Goal: Task Accomplishment & Management: Manage account settings

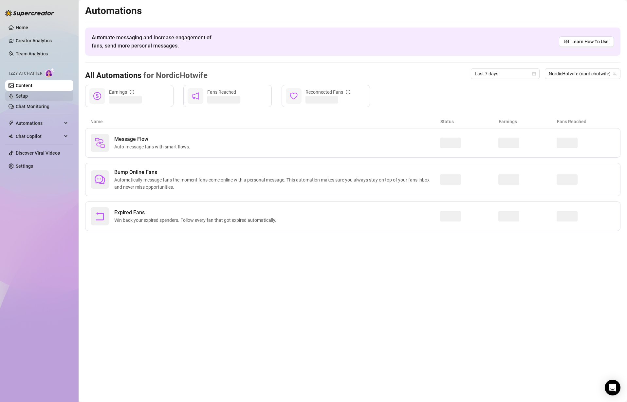
click at [27, 95] on link "Setup" at bounding box center [22, 95] width 12 height 5
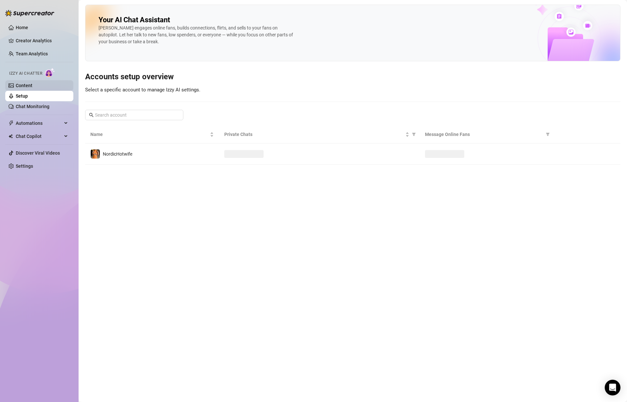
click at [32, 83] on link "Content" at bounding box center [24, 85] width 17 height 5
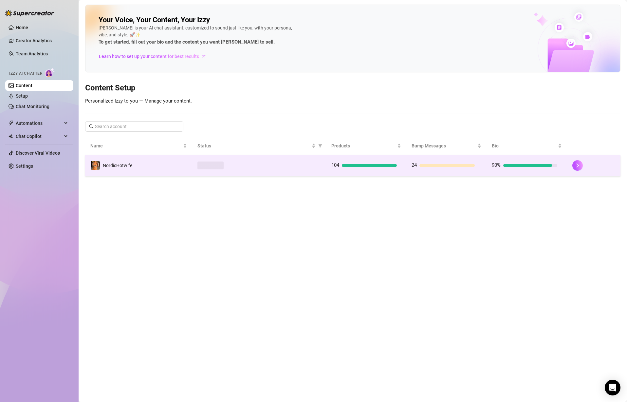
click at [157, 157] on td "NordicHotwife" at bounding box center [138, 165] width 107 height 21
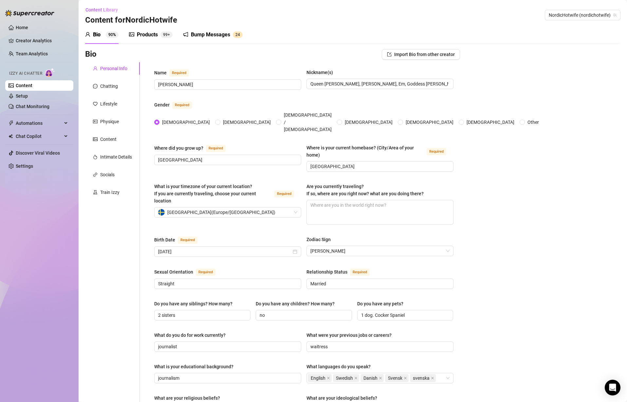
click at [149, 33] on div "Products" at bounding box center [147, 35] width 21 height 8
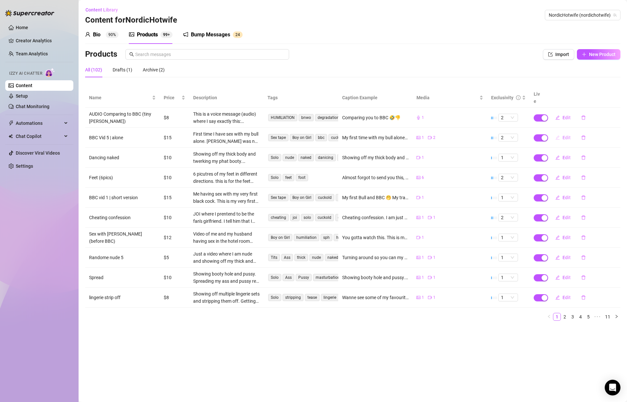
click at [567, 135] on span "Edit" at bounding box center [567, 137] width 8 height 5
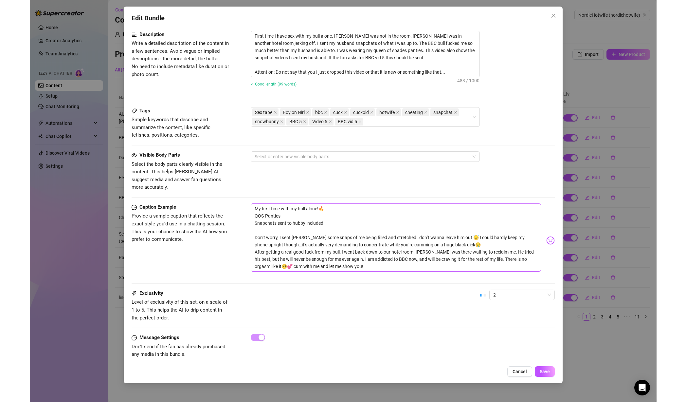
scroll to position [265, 0]
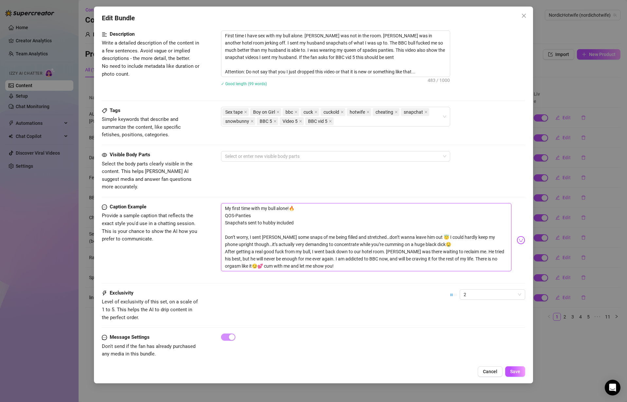
click at [295, 225] on textarea "My first time with my bull alone!🔥 QOS-Panties Snapchats sent to hubby included…" at bounding box center [366, 237] width 290 height 68
click at [189, 301] on span "Level of exclusivity of this set, on a scale of 1 to 5. This helps the AI to dr…" at bounding box center [150, 309] width 96 height 21
click at [258, 301] on div "Exclusivity Level of exclusivity of this set, on a scale of 1 to 5. This helps …" at bounding box center [313, 305] width 423 height 32
click at [527, 12] on button "Close" at bounding box center [524, 15] width 10 height 10
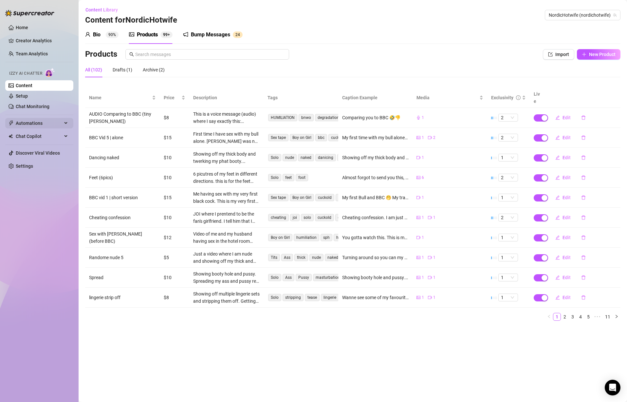
click at [43, 121] on span "Automations" at bounding box center [39, 123] width 47 height 10
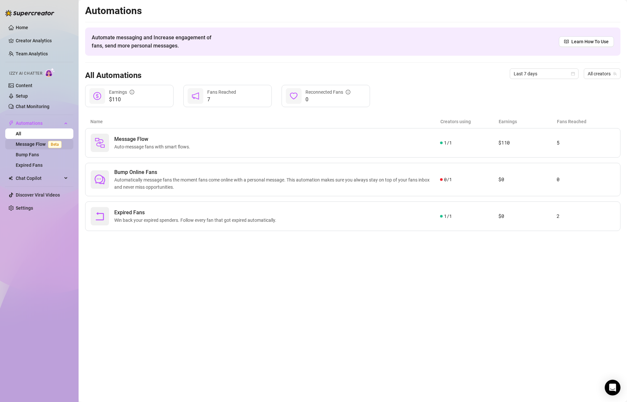
click at [39, 141] on link "Message Flow Beta" at bounding box center [40, 143] width 48 height 5
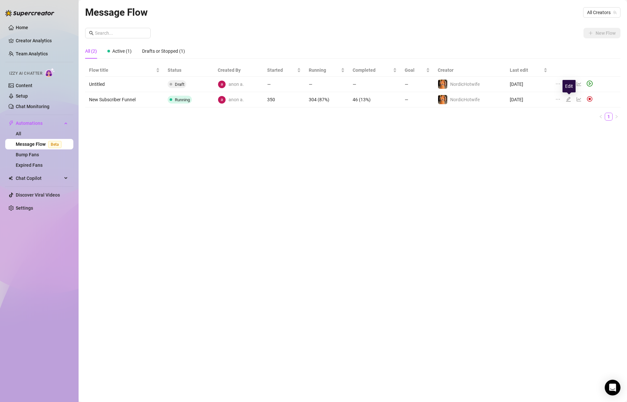
click at [569, 99] on icon "edit" at bounding box center [568, 99] width 5 height 5
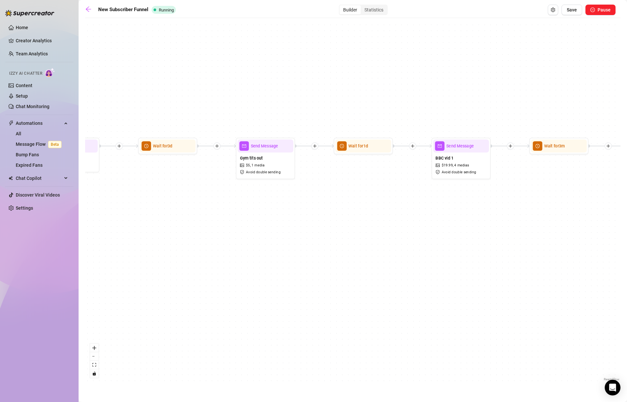
drag, startPoint x: 228, startPoint y: 217, endPoint x: 319, endPoint y: 299, distance: 122.0
click at [319, 299] on div "If True If True If True If True If False If False If False If False If False Se…" at bounding box center [352, 201] width 535 height 361
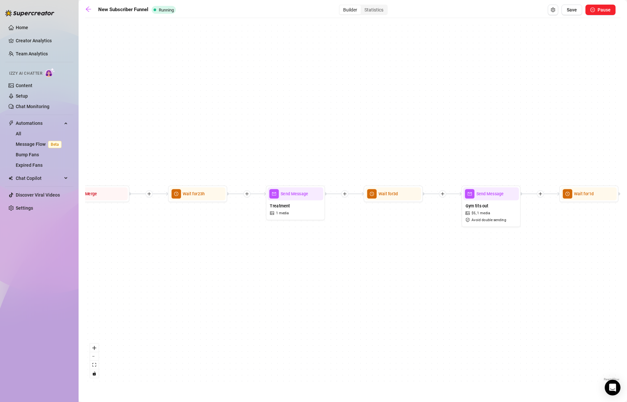
drag, startPoint x: 223, startPoint y: 235, endPoint x: 269, endPoint y: 271, distance: 58.0
click at [269, 271] on div "If True If True If True If True If False If False If False If False If False Se…" at bounding box center [352, 201] width 535 height 361
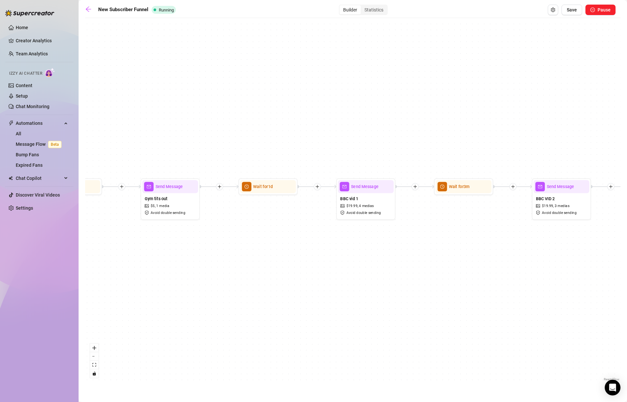
drag, startPoint x: 397, startPoint y: 242, endPoint x: 255, endPoint y: 245, distance: 142.2
click at [255, 245] on div "If True If True If True If True If False If False If False If False If False Se…" at bounding box center [352, 201] width 535 height 361
click at [177, 203] on div "Gym tits out $ 5 , 1 media Avoid double sending" at bounding box center [170, 205] width 56 height 25
type textarea "In the middle of a gym session with my hubby, but he does not mind taking a NSF…"
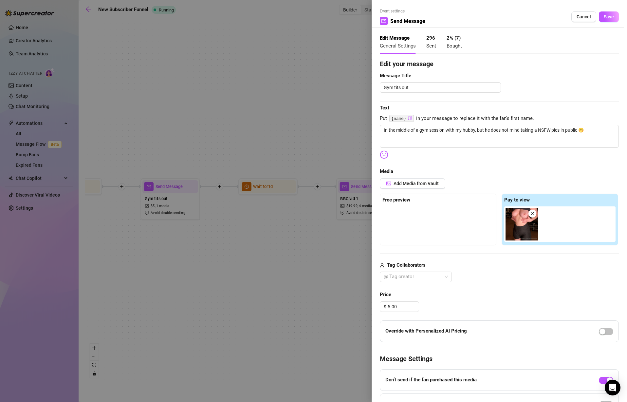
click at [452, 119] on span "Put {name} in your message to replace it with the fan's first name." at bounding box center [499, 119] width 239 height 8
click at [397, 119] on code "{name}" at bounding box center [401, 118] width 25 height 7
click at [426, 133] on textarea "In the middle of a gym session with my hubby, but he does not mind taking a NSF…" at bounding box center [499, 136] width 239 height 23
click at [382, 128] on textarea "In the middle of a gym session with my hubby, but he does not mind taking a NSF…" at bounding box center [499, 136] width 239 height 23
click at [408, 118] on icon "copy" at bounding box center [410, 118] width 4 height 4
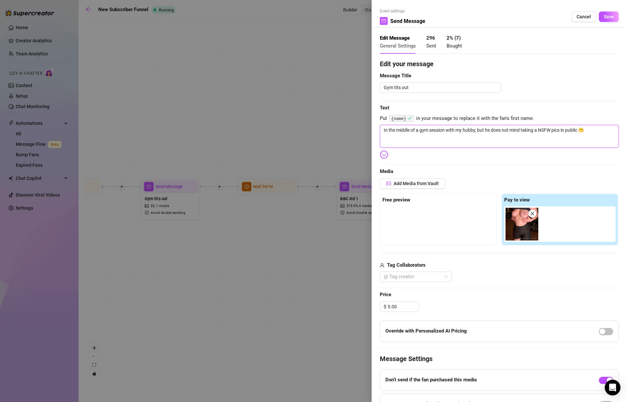
click at [412, 139] on textarea "In the middle of a gym session with my hubby, but he does not mind taking a NSF…" at bounding box center [499, 136] width 239 height 23
click at [407, 139] on textarea "In the middle of a gym session with my hubby, but he does not mind taking a NSF…" at bounding box center [499, 136] width 239 height 23
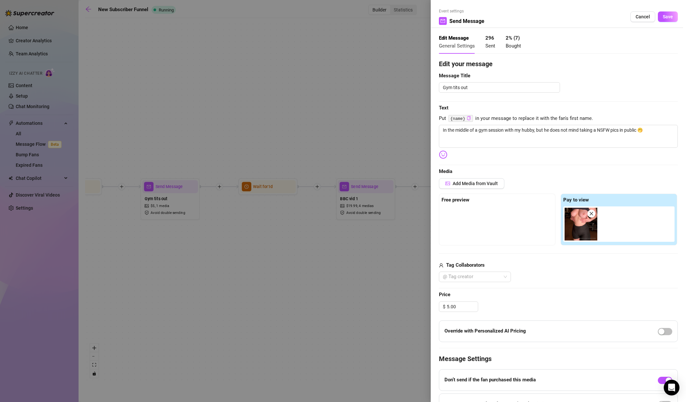
click at [308, 116] on div at bounding box center [343, 201] width 686 height 402
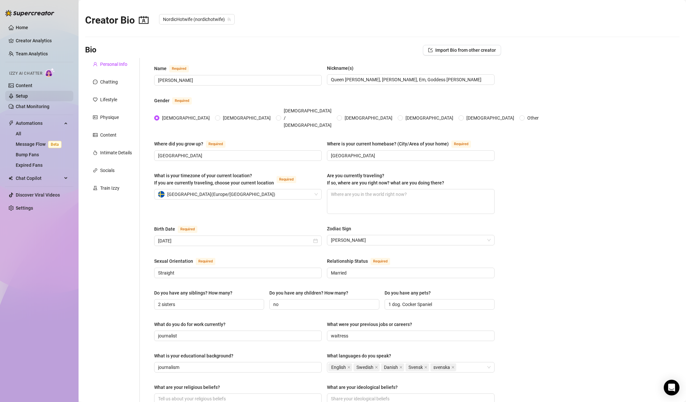
click at [23, 95] on link "Setup" at bounding box center [22, 95] width 12 height 5
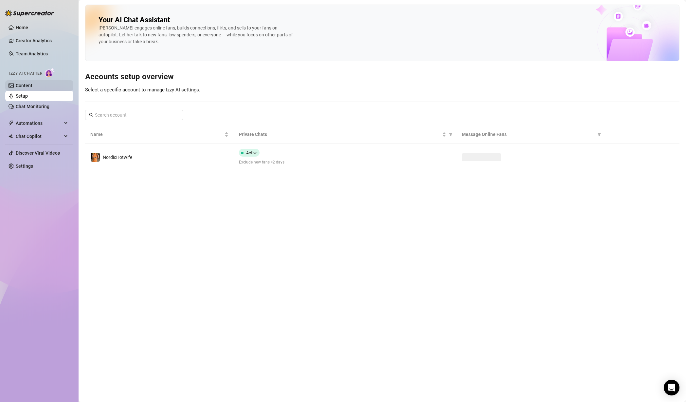
click at [28, 86] on link "Content" at bounding box center [24, 85] width 17 height 5
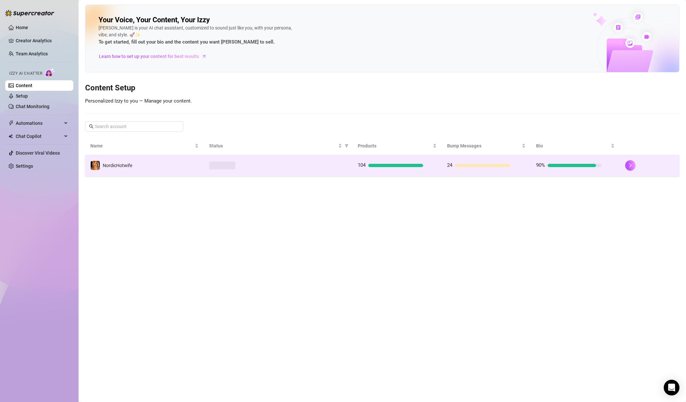
click at [149, 158] on td "NordicHotwife" at bounding box center [144, 165] width 119 height 21
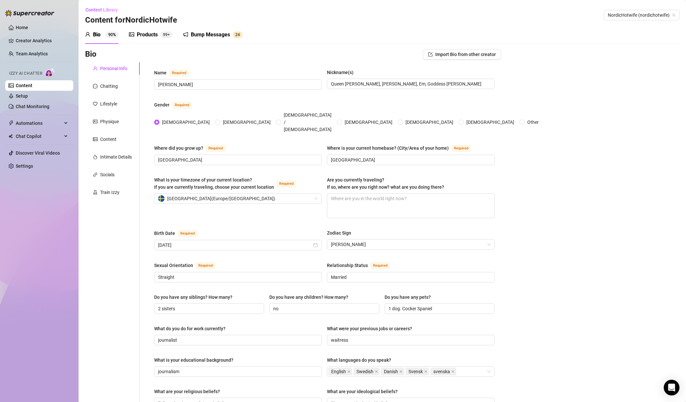
click at [222, 37] on div "Bump Messages" at bounding box center [210, 35] width 39 height 8
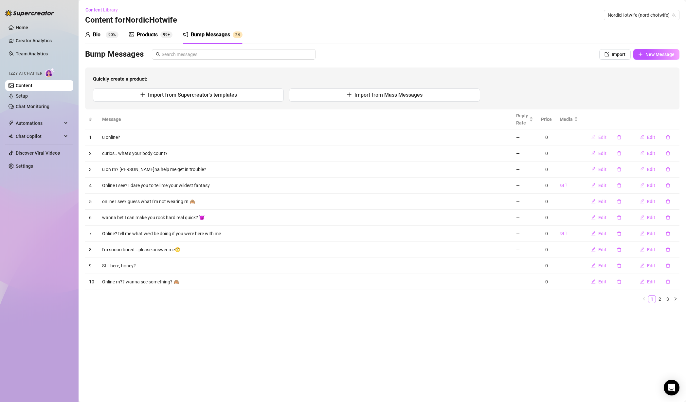
click at [606, 137] on span "Edit" at bounding box center [603, 137] width 8 height 5
type textarea "u online?"
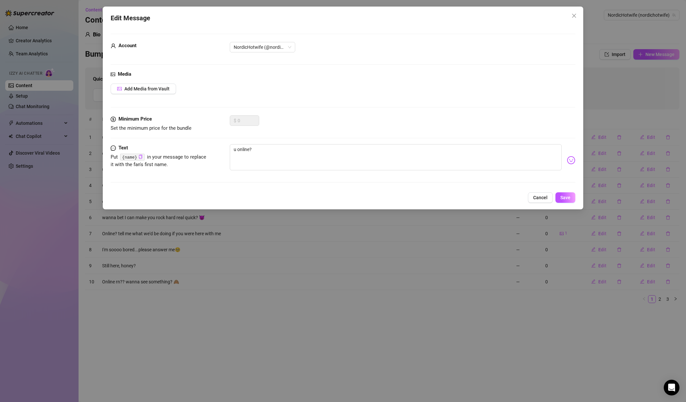
click at [136, 155] on code "{name}" at bounding box center [132, 157] width 25 height 7
click at [140, 157] on icon "copy" at bounding box center [141, 157] width 4 height 4
click at [627, 386] on icon "Open Intercom Messenger" at bounding box center [672, 387] width 8 height 9
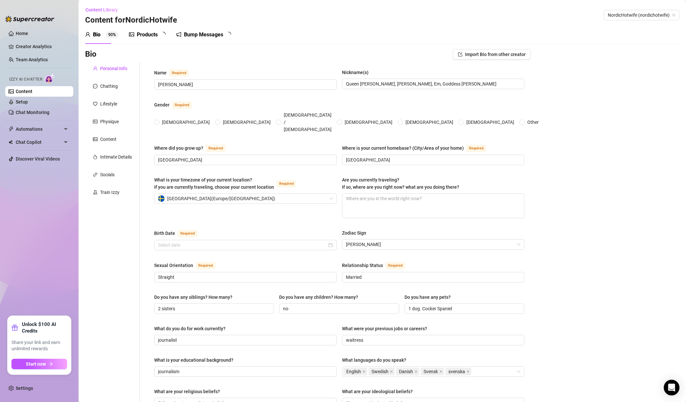
radio input "true"
type input "[DATE]"
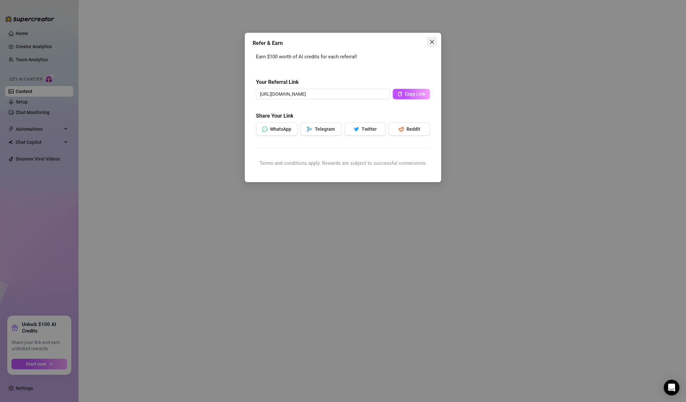
click at [431, 40] on icon "close" at bounding box center [432, 41] width 5 height 5
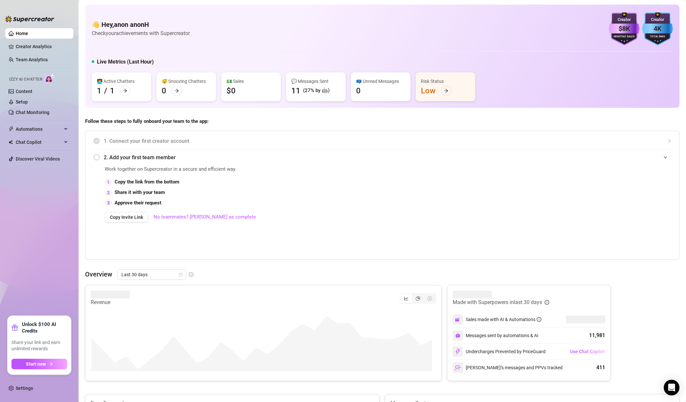
click at [51, 288] on ul "Home Creator Analytics Team Analytics Izzy AI Chatter Content Setup Chat Monito…" at bounding box center [39, 170] width 68 height 288
click at [40, 362] on span "Start now" at bounding box center [36, 363] width 20 height 5
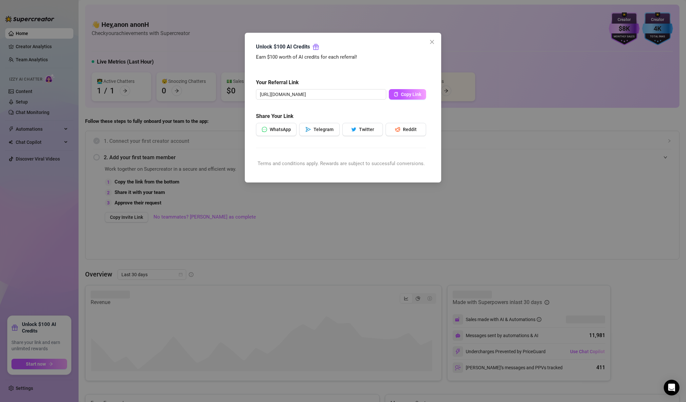
click at [492, 144] on div "Unlock $100 AI Credits Earn $100 worth of AI credits for each referral! Your Re…" at bounding box center [343, 201] width 686 height 402
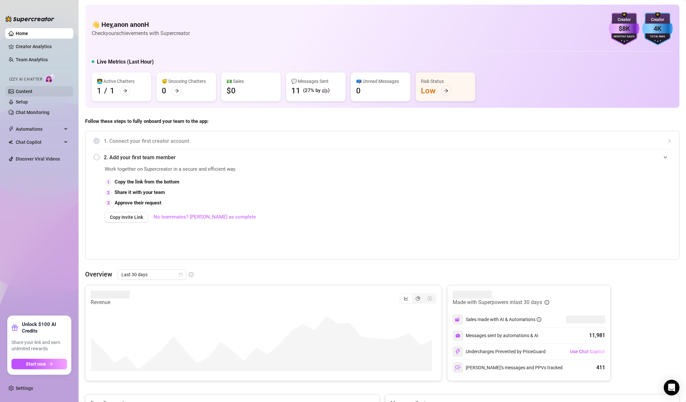
click at [26, 89] on link "Content" at bounding box center [24, 91] width 17 height 5
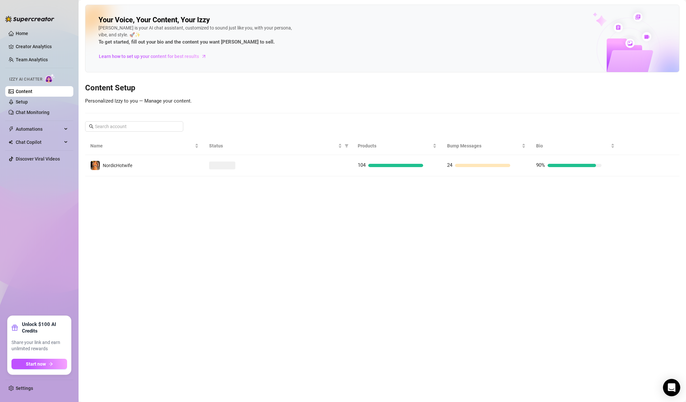
click at [678, 391] on div "Open Intercom Messenger" at bounding box center [672, 387] width 17 height 17
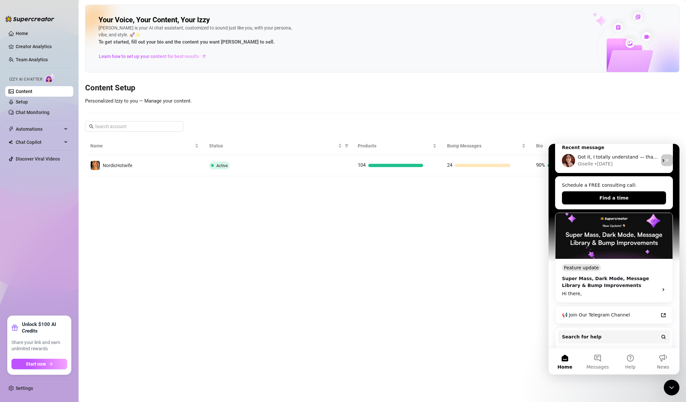
scroll to position [131, 0]
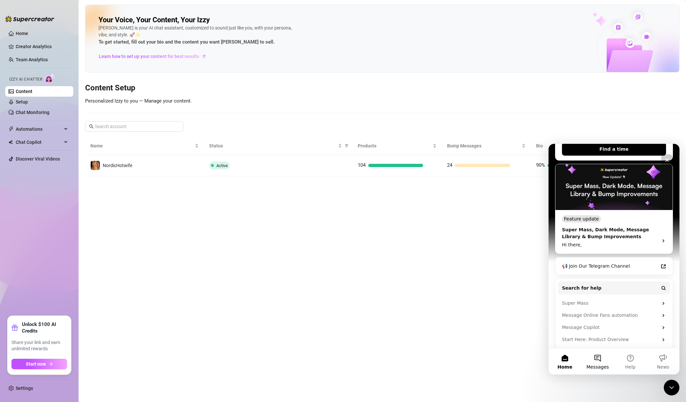
click at [595, 363] on button "Messages" at bounding box center [598, 361] width 33 height 26
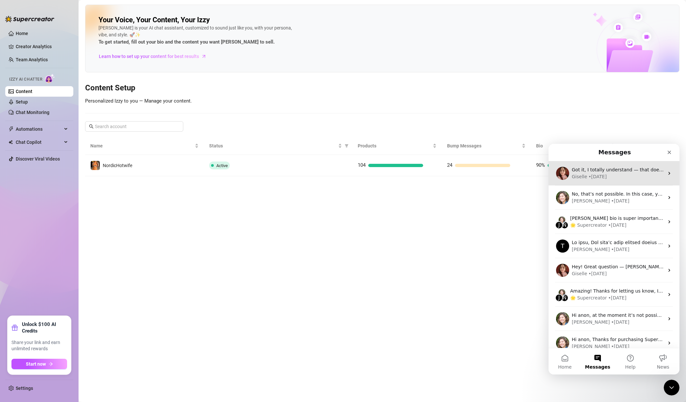
click at [606, 177] on div "Giselle • [DATE]" at bounding box center [618, 176] width 92 height 7
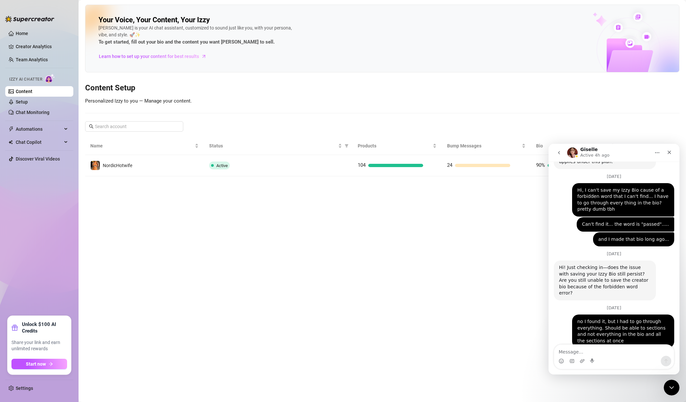
scroll to position [483, 0]
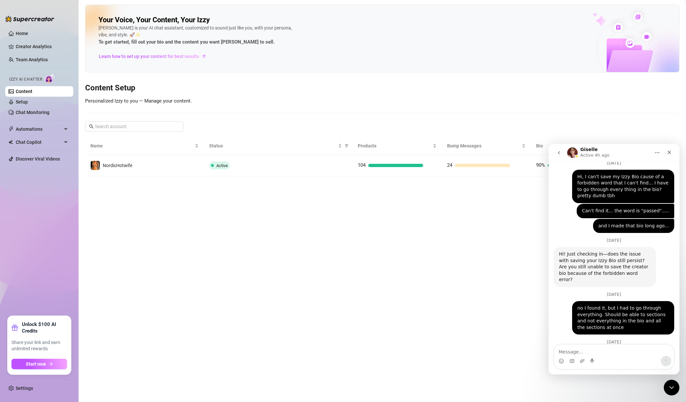
click at [599, 352] on textarea "Message…" at bounding box center [614, 350] width 120 height 11
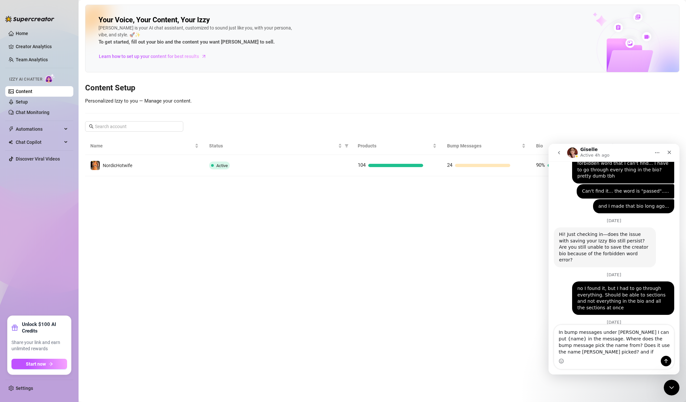
scroll to position [496, 0]
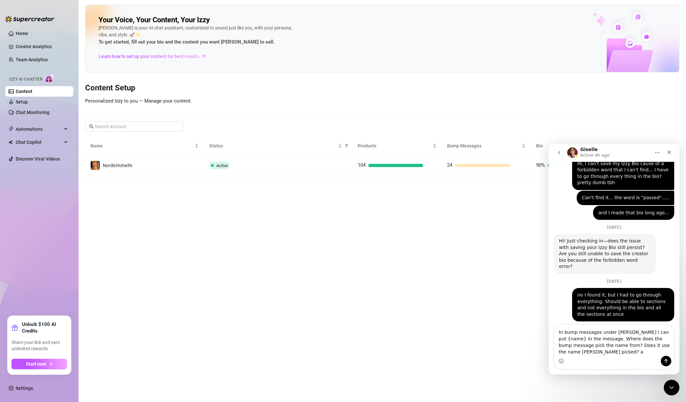
type textarea "In bump messages under [PERSON_NAME] I can put {name} in the message. Where doe…"
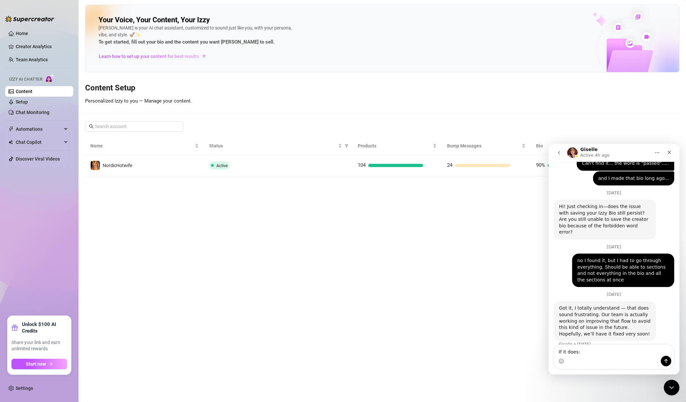
scroll to position [537, 0]
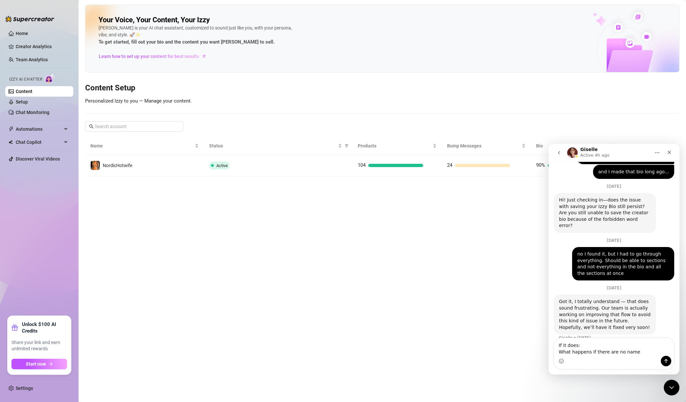
type textarea "If it does: What happens if there are no name?"
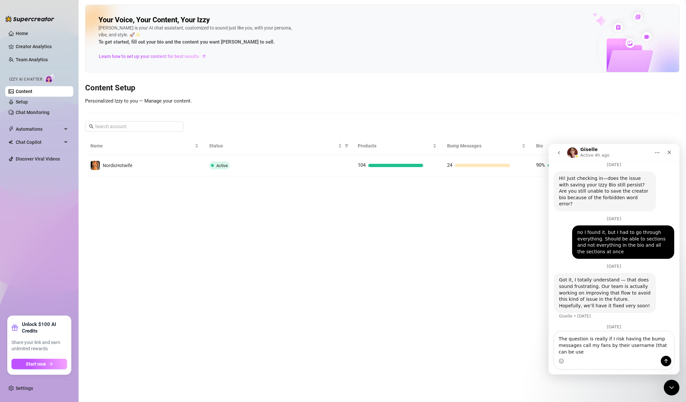
scroll to position [565, 0]
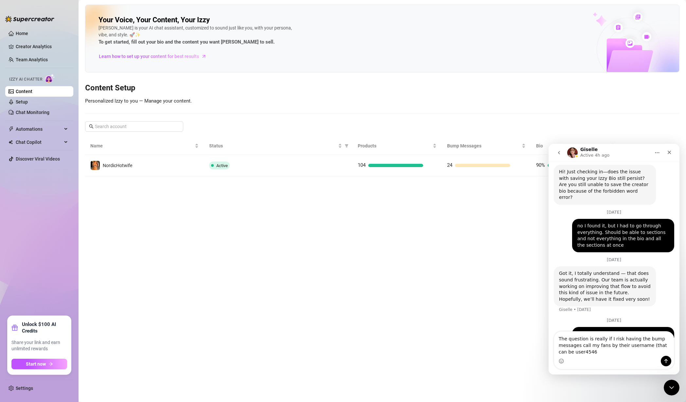
type textarea "The question is really if I risk having the bump messages call my fans by their…"
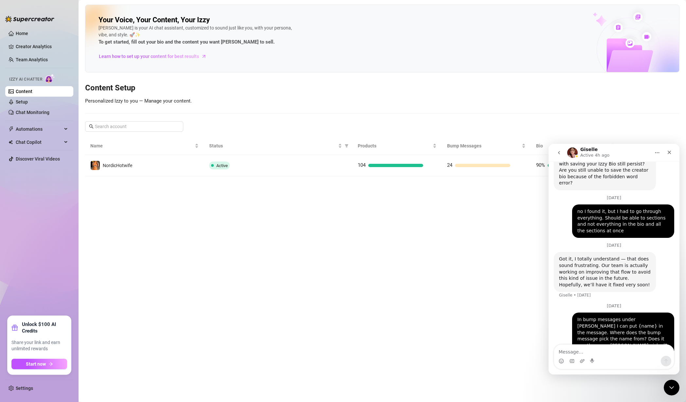
click at [603, 351] on textarea "Message…" at bounding box center [614, 350] width 120 height 11
click at [501, 308] on main "Your Voice, Your Content, Your [PERSON_NAME] is your AI chat assistant, customi…" at bounding box center [383, 201] width 608 height 402
click at [32, 94] on link "Content" at bounding box center [24, 91] width 17 height 5
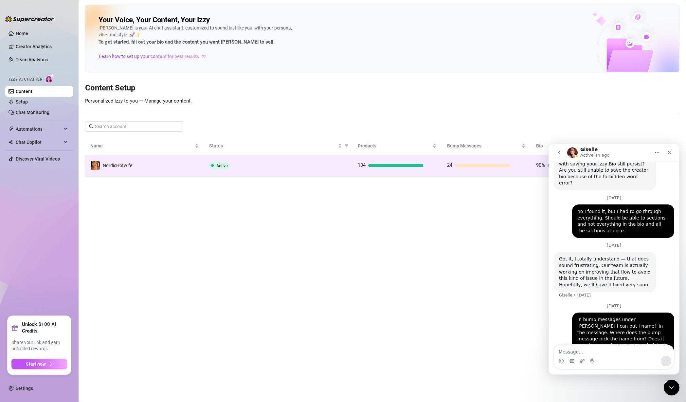
click at [142, 164] on td "NordicHotwife" at bounding box center [144, 165] width 119 height 21
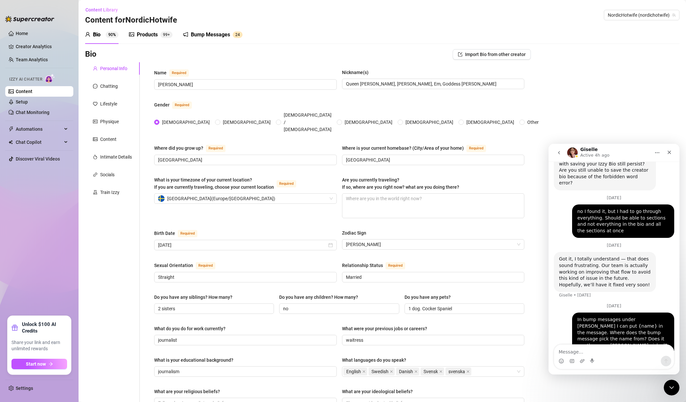
click at [32, 94] on link "Content" at bounding box center [24, 91] width 17 height 5
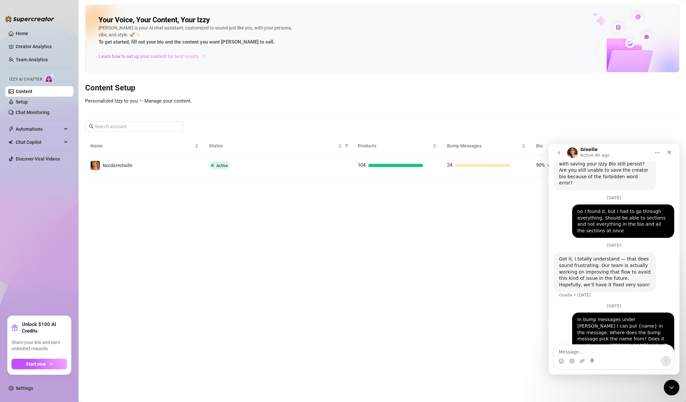
click at [149, 56] on span "Learn how to set up your content for best results" at bounding box center [149, 56] width 100 height 7
drag, startPoint x: 116, startPoint y: 226, endPoint x: 116, endPoint y: 220, distance: 5.9
click at [116, 226] on main "Your Voice, Your Content, Your [PERSON_NAME] is your AI chat assistant, customi…" at bounding box center [383, 201] width 608 height 402
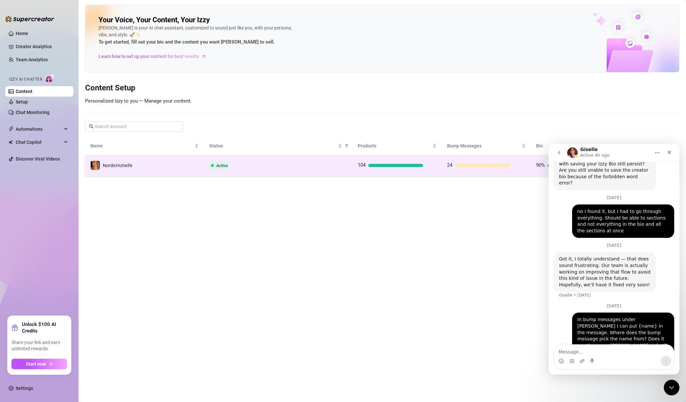
click at [162, 161] on td "NordicHotwife" at bounding box center [144, 165] width 119 height 21
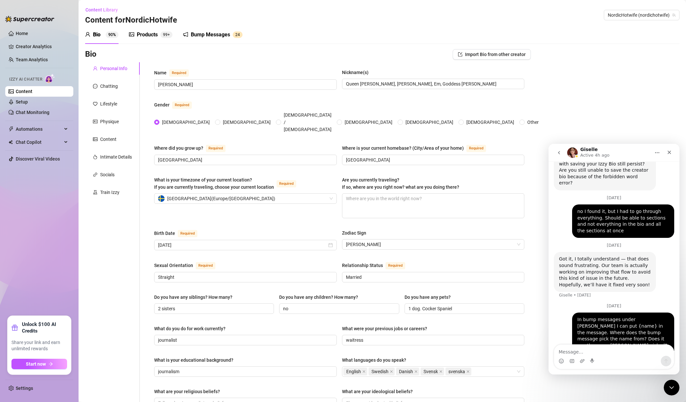
click at [215, 37] on div "Bump Messages" at bounding box center [210, 35] width 39 height 8
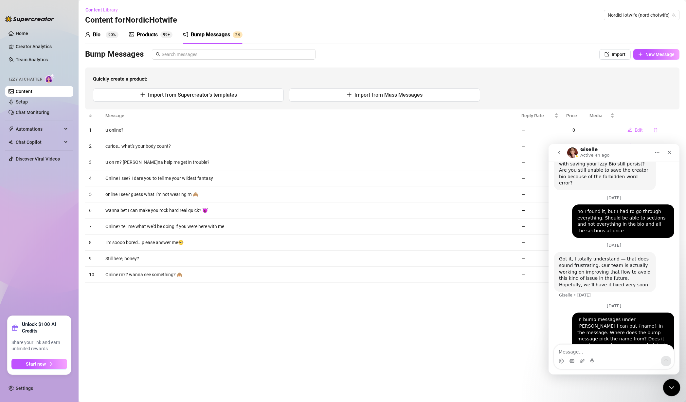
click at [673, 390] on div "Close Intercom Messenger" at bounding box center [671, 387] width 16 height 16
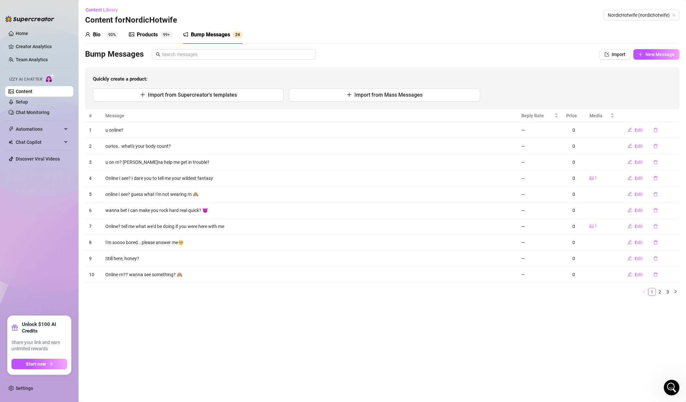
scroll to position [580, 0]
click at [635, 130] on span "Edit" at bounding box center [639, 129] width 8 height 5
type textarea "u online?"
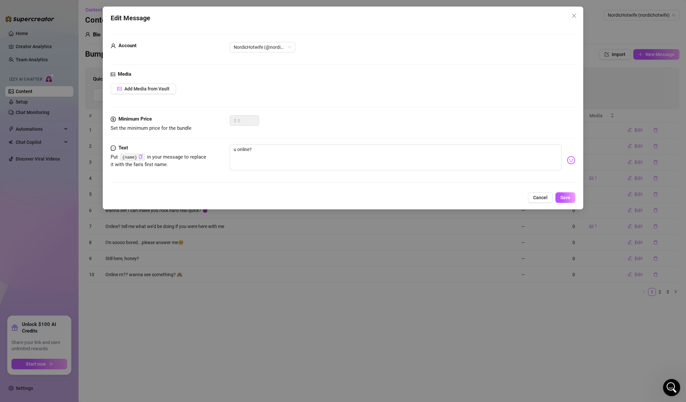
click at [671, 384] on icon "Open Intercom Messenger" at bounding box center [671, 386] width 11 height 11
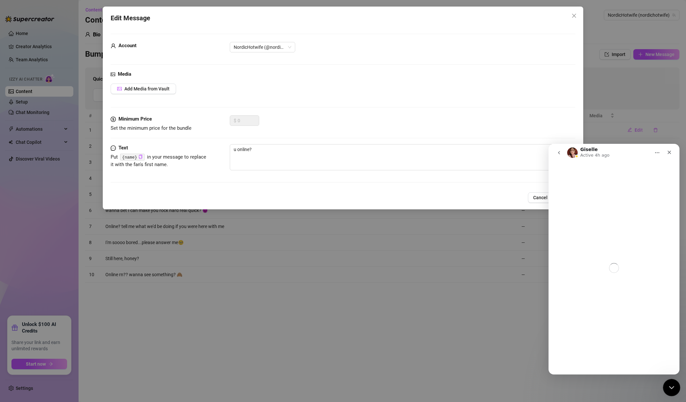
click at [672, 383] on icon "Close Intercom Messenger" at bounding box center [671, 387] width 8 height 8
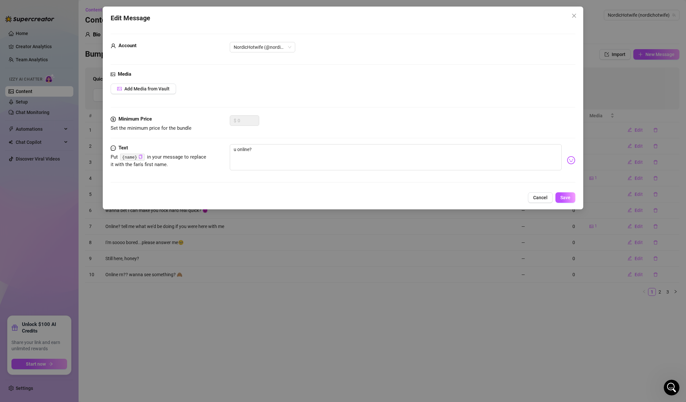
click at [127, 269] on div "Edit Message Account NordicHotwife (@nordichotwife) Media Add Media from Vault …" at bounding box center [343, 201] width 686 height 402
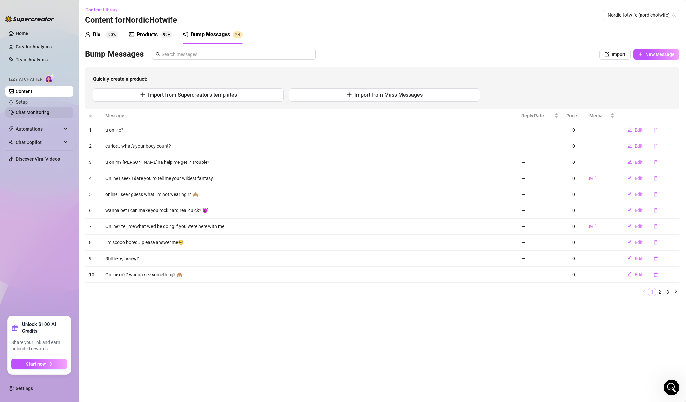
click at [43, 111] on link "Chat Monitoring" at bounding box center [33, 112] width 34 height 5
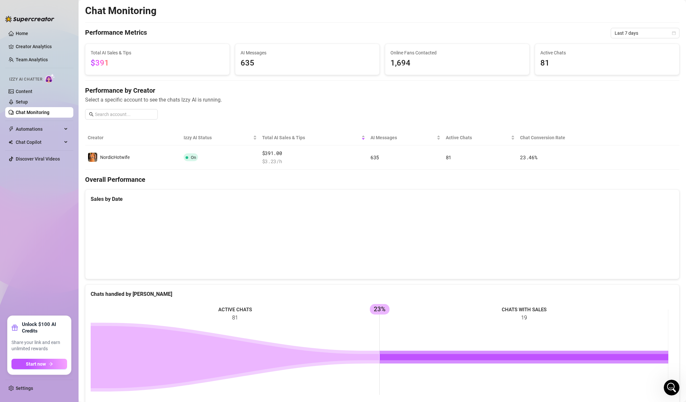
drag, startPoint x: 279, startPoint y: 65, endPoint x: 294, endPoint y: 63, distance: 15.8
click at [279, 65] on span "635" at bounding box center [308, 63] width 134 height 12
click at [31, 390] on link "Settings" at bounding box center [24, 387] width 17 height 5
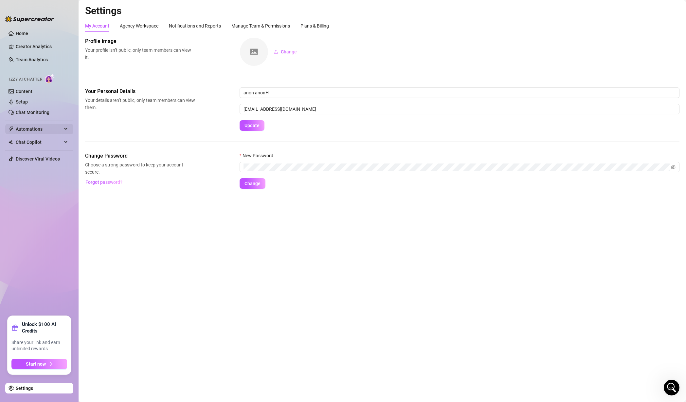
click at [46, 127] on span "Automations" at bounding box center [39, 129] width 47 height 10
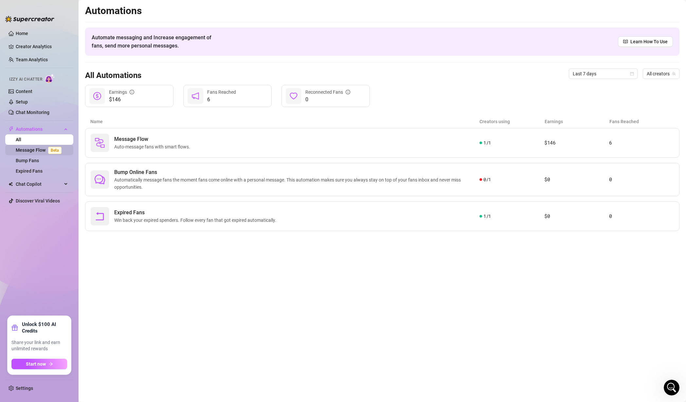
click at [56, 147] on span "Beta" at bounding box center [54, 150] width 13 height 7
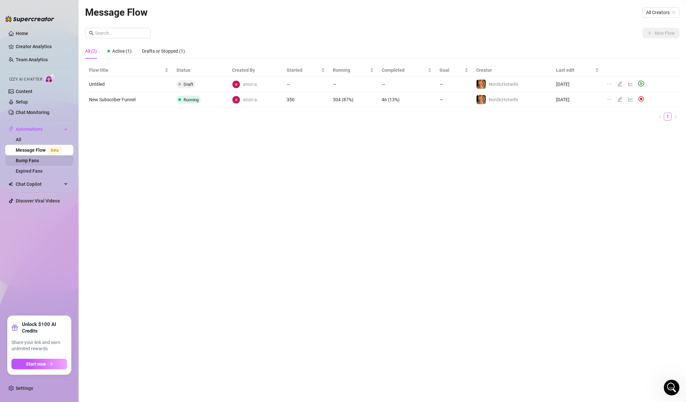
click at [39, 161] on link "Bump Fans" at bounding box center [27, 160] width 23 height 5
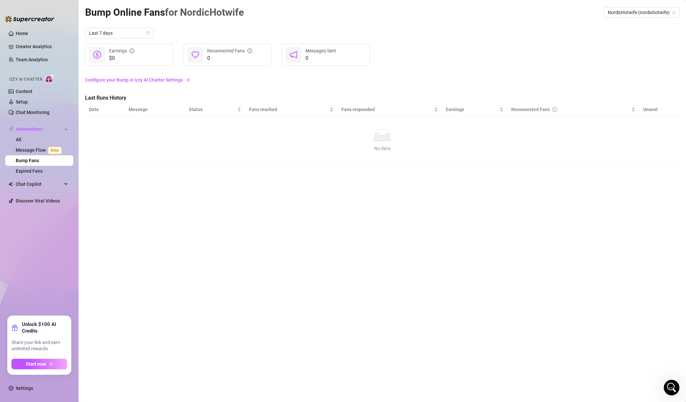
click at [160, 77] on link "Configure your Bump in Izzy AI Chatter Settings" at bounding box center [382, 79] width 595 height 7
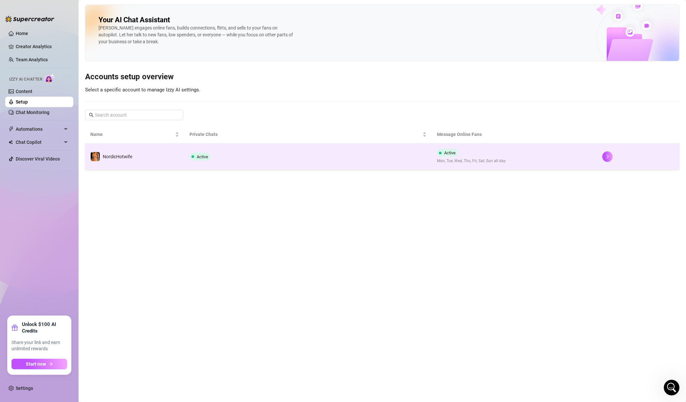
click at [556, 154] on td "Active Mon, Tue, Wed, Thu, Fri, Sat, Sun all day" at bounding box center [514, 156] width 165 height 26
click at [609, 158] on icon "right" at bounding box center [608, 156] width 5 height 5
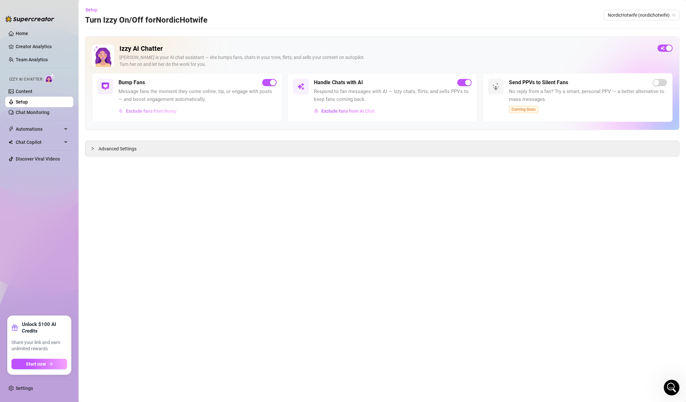
click at [161, 109] on span "Exclude fans from Bump" at bounding box center [151, 110] width 50 height 5
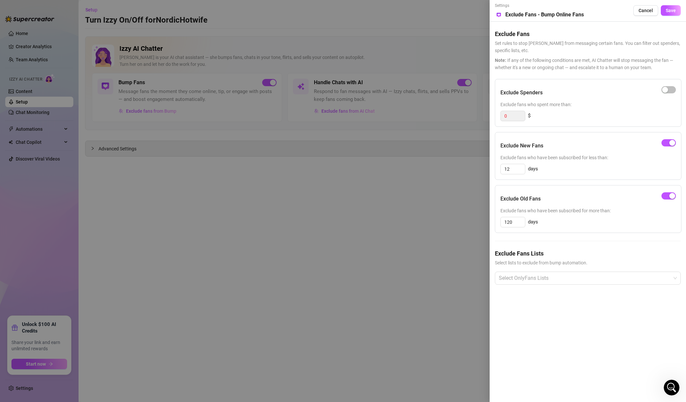
click at [317, 167] on div at bounding box center [343, 201] width 686 height 402
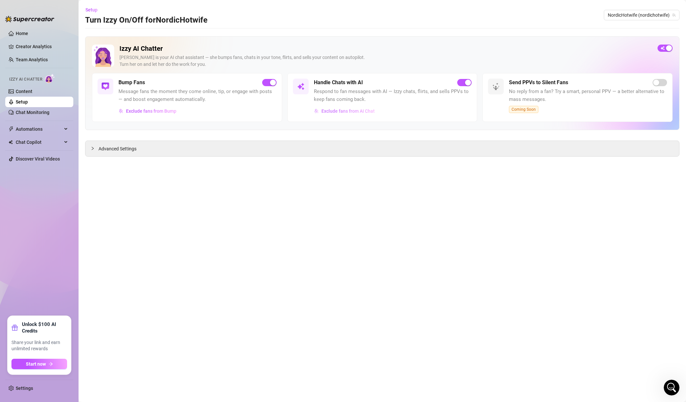
click at [353, 111] on span "Exclude fans from AI Chat" at bounding box center [348, 110] width 53 height 5
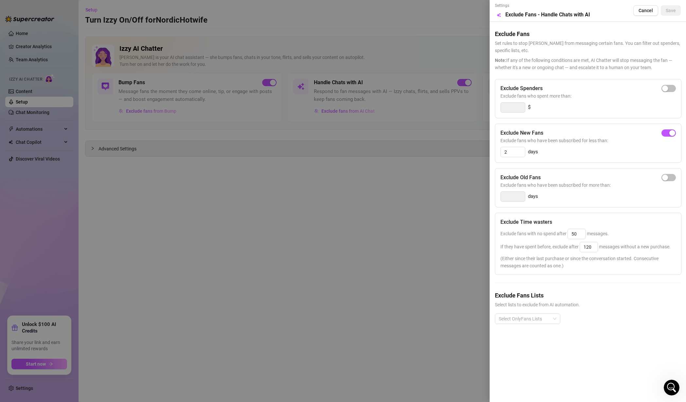
click at [431, 234] on div at bounding box center [343, 201] width 686 height 402
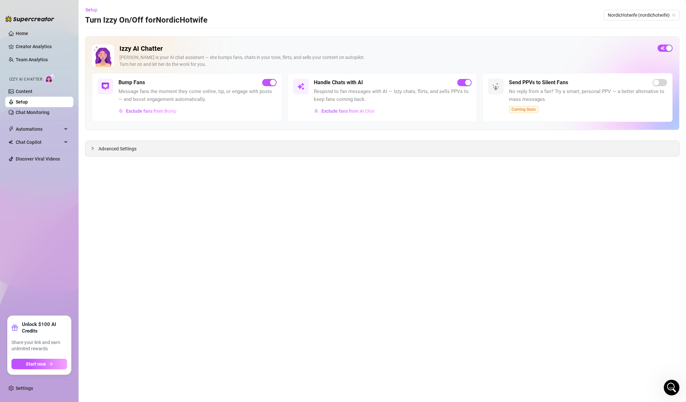
click at [121, 145] on span "Advanced Settings" at bounding box center [118, 148] width 38 height 7
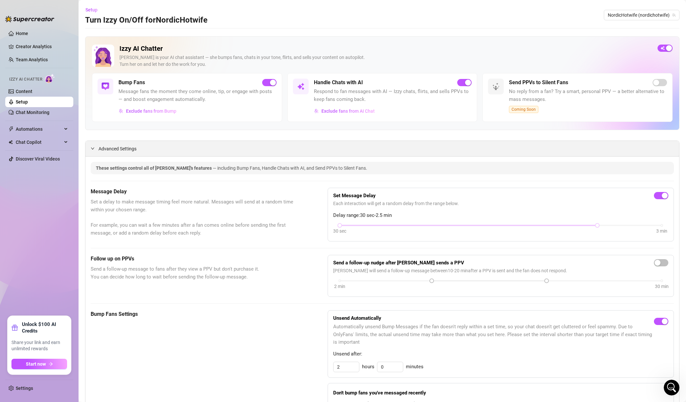
click at [126, 145] on span "Advanced Settings" at bounding box center [118, 148] width 38 height 7
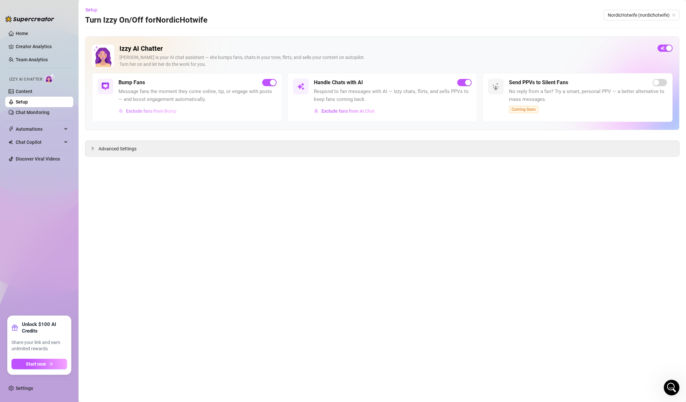
click at [157, 110] on span "Exclude fans from Bump" at bounding box center [151, 110] width 50 height 5
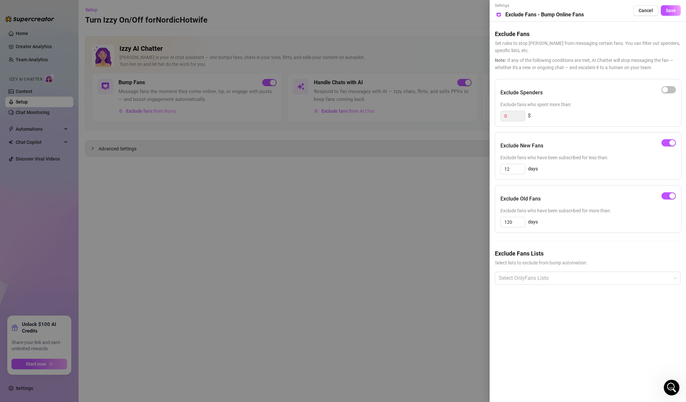
click at [459, 180] on div at bounding box center [343, 201] width 686 height 402
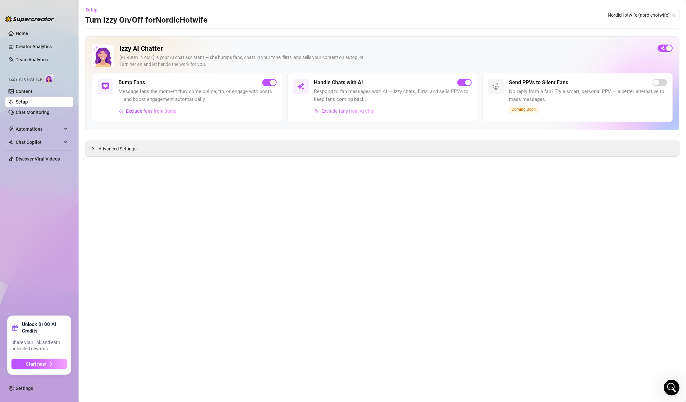
click at [358, 110] on span "Exclude fans from AI Chat" at bounding box center [348, 110] width 53 height 5
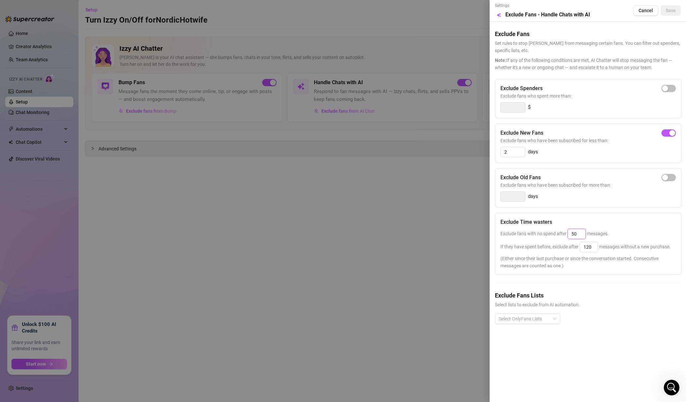
click at [583, 234] on input "50" at bounding box center [577, 234] width 18 height 10
click at [582, 234] on input "50" at bounding box center [577, 234] width 18 height 10
drag, startPoint x: 582, startPoint y: 234, endPoint x: 548, endPoint y: 234, distance: 34.4
click at [548, 234] on span "Exclude fans with no spend after 50 messages." at bounding box center [555, 233] width 108 height 5
type input "80"
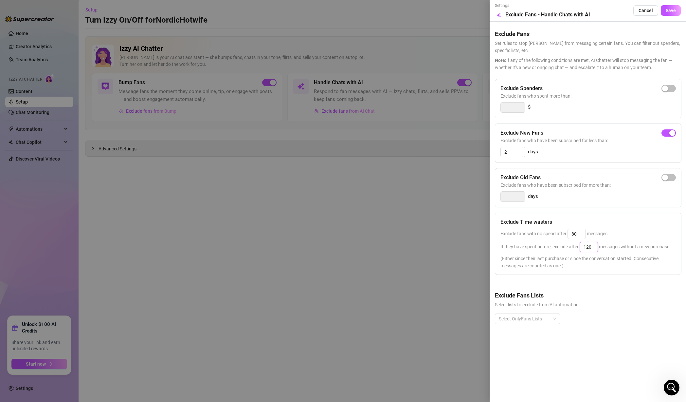
drag, startPoint x: 596, startPoint y: 247, endPoint x: 567, endPoint y: 245, distance: 29.5
click at [567, 245] on span "If they have spent before, exclude after 120 messages without a new purchase." at bounding box center [586, 246] width 170 height 5
type input "160"
click at [623, 277] on div "Exclude Spenders Exclude fans who spent more than: $ Exclude New Fans Exclude f…" at bounding box center [588, 206] width 186 height 255
click at [675, 12] on span "Save" at bounding box center [671, 10] width 10 height 5
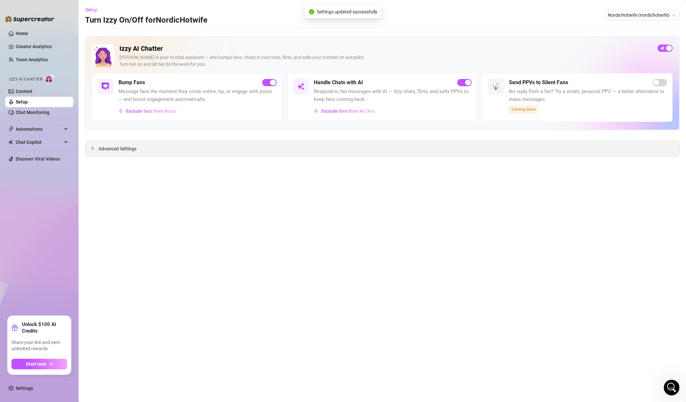
click at [131, 148] on span "Advanced Settings" at bounding box center [118, 148] width 38 height 7
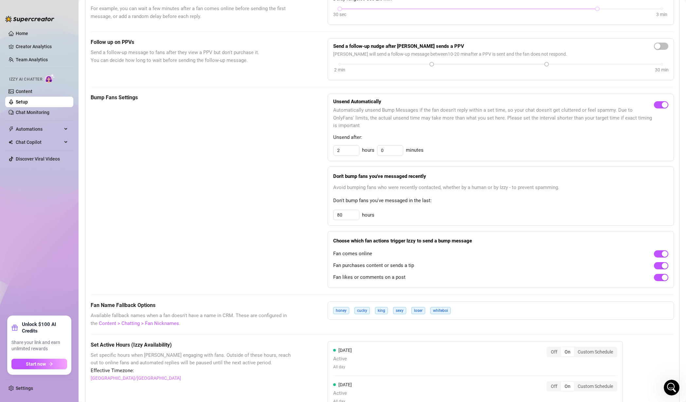
scroll to position [206, 0]
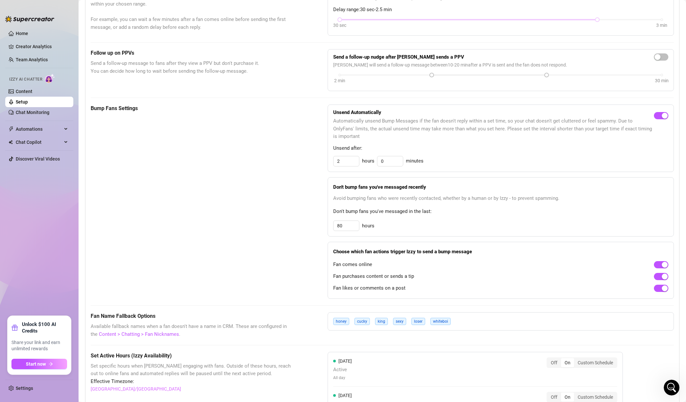
click at [205, 326] on span "Available fallback names when a fan doesn't have a name in CRM. These are confi…" at bounding box center [193, 330] width 204 height 15
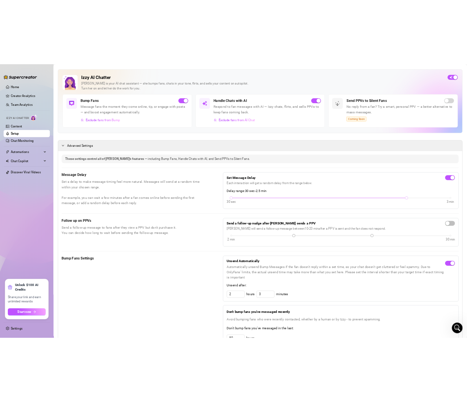
scroll to position [0, 0]
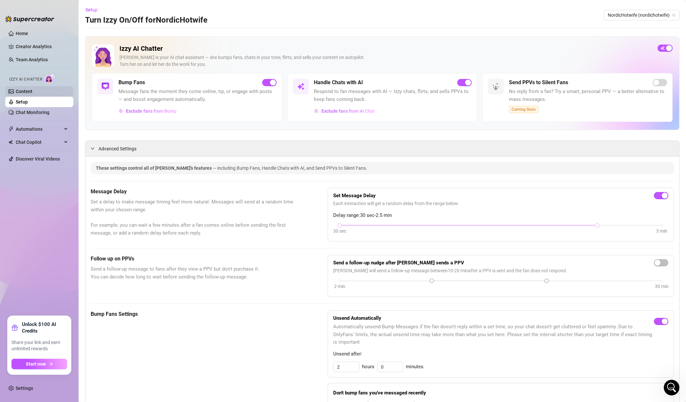
click at [32, 93] on link "Content" at bounding box center [24, 91] width 17 height 5
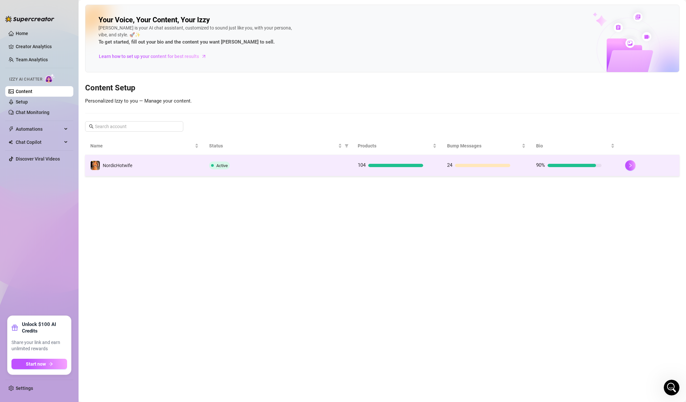
click at [160, 158] on td "NordicHotwife" at bounding box center [144, 165] width 119 height 21
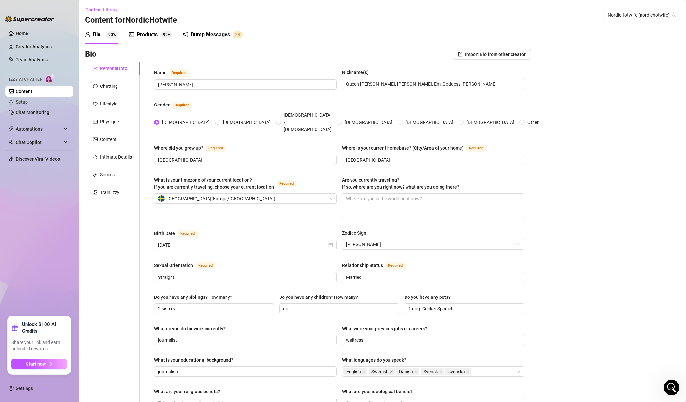
click at [213, 38] on div "Bump Messages" at bounding box center [210, 35] width 39 height 8
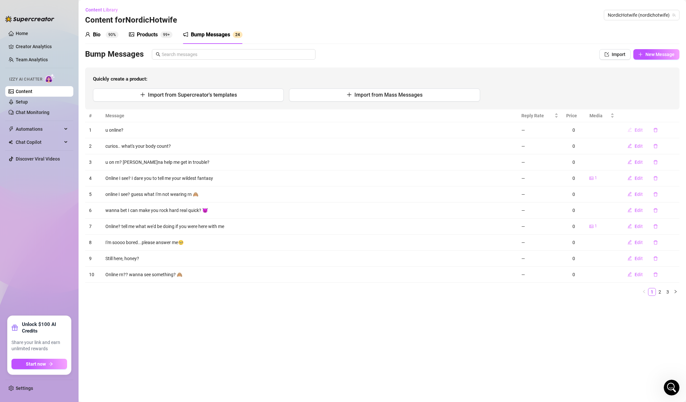
click at [641, 130] on span "Edit" at bounding box center [639, 129] width 8 height 5
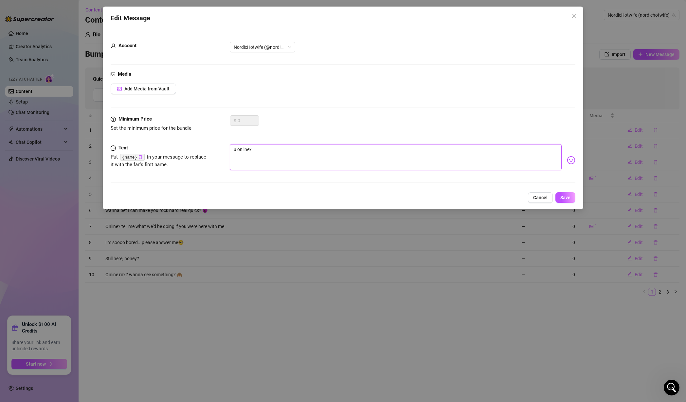
click at [251, 149] on textarea "u online?" at bounding box center [396, 157] width 332 height 26
click at [250, 148] on textarea "u online?" at bounding box center [396, 157] width 332 height 26
type textarea "u online ?"
paste textarea "{name}"
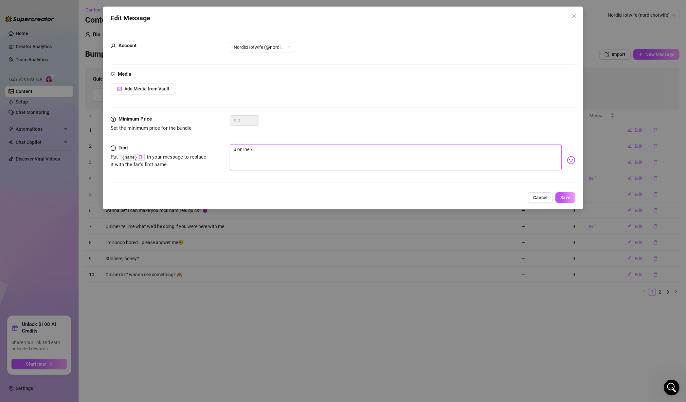
type textarea "u online {name}?"
click at [320, 155] on textarea "u online {name}?" at bounding box center [396, 157] width 332 height 26
type textarea "u online {name}?"
click at [566, 198] on span "Save" at bounding box center [566, 197] width 10 height 5
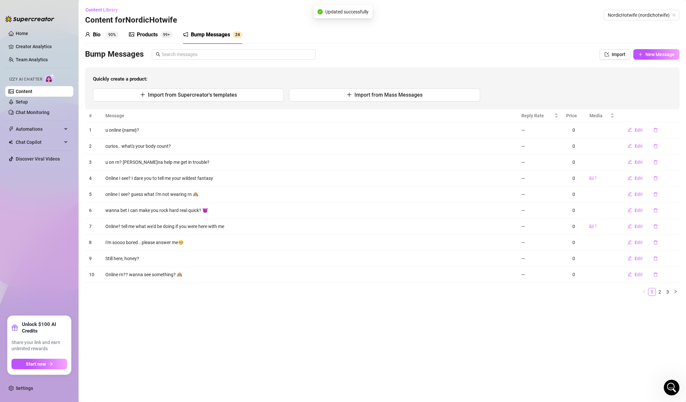
click at [161, 143] on td "curios.. what's your body count?" at bounding box center [310, 146] width 416 height 16
click at [637, 145] on span "Edit" at bounding box center [639, 145] width 8 height 5
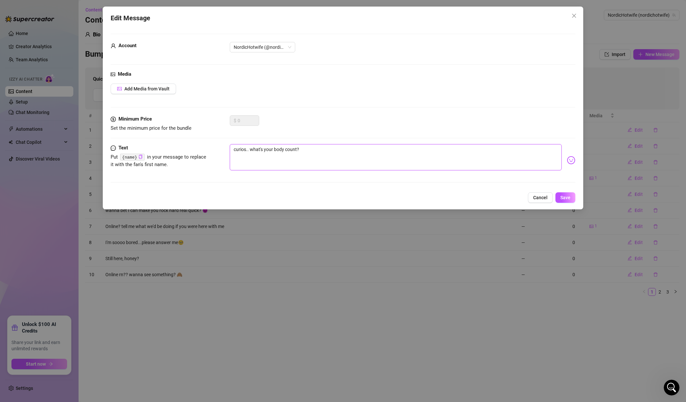
click at [325, 148] on textarea "curios.. what's your body count?" at bounding box center [396, 157] width 332 height 26
type textarea "curios.. what's your body count?"
drag, startPoint x: 247, startPoint y: 146, endPoint x: 212, endPoint y: 145, distance: 35.1
click at [212, 146] on div "Text Put {name} in your message to replace it with the fan's first name. curios…" at bounding box center [343, 160] width 465 height 32
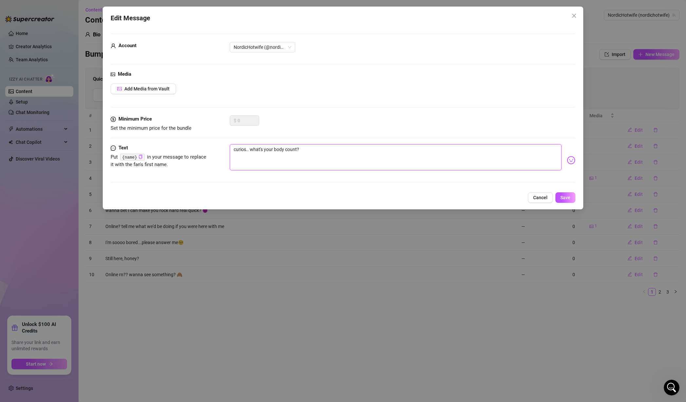
paste textarea "{name}"
type textarea "{name}.. what's your body count?"
click at [569, 199] on span "Save" at bounding box center [566, 197] width 10 height 5
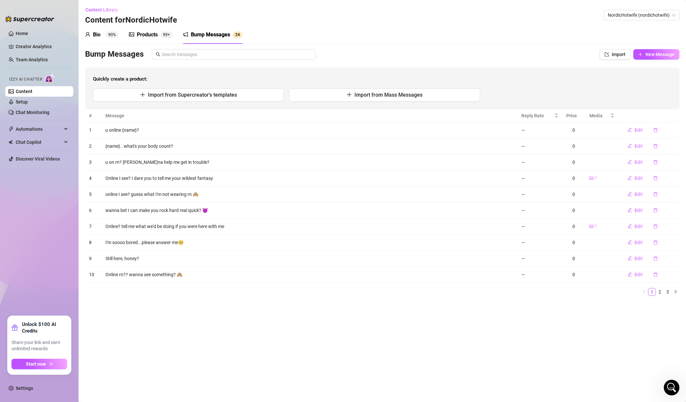
click at [168, 160] on td "u on rn? [PERSON_NAME]na help me get in trouble?" at bounding box center [310, 162] width 416 height 16
click at [641, 208] on span "Edit" at bounding box center [639, 210] width 8 height 5
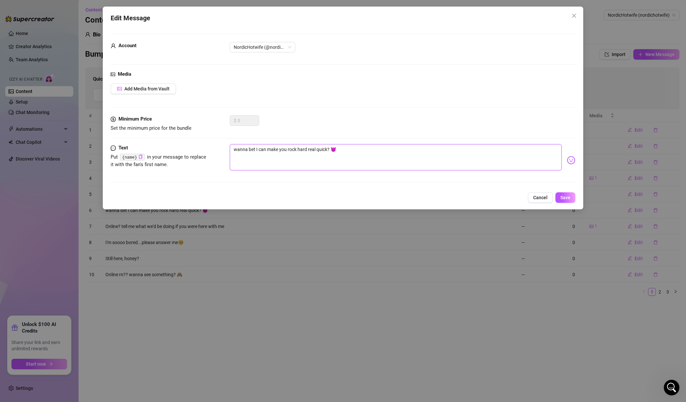
click at [235, 149] on textarea "wanna bet I can make you rock hard real quick? 😈" at bounding box center [396, 157] width 332 height 26
paste textarea "{name}"
type textarea "{name}wanna bet I can make you rock hard real quick? 😈"
type textarea "{name} wanna bet I can make you rock hard real quick? 😈"
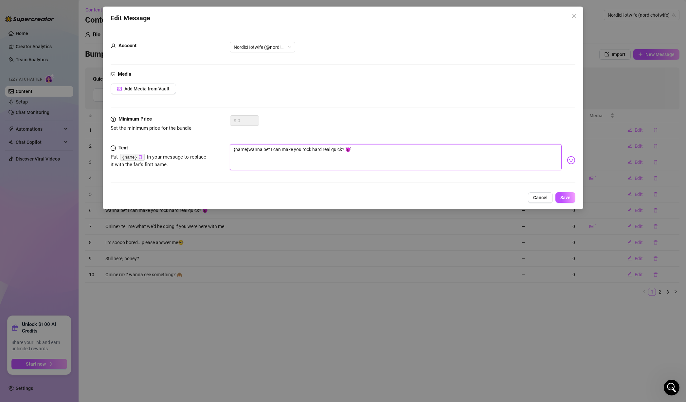
type textarea "{name} wanna bet I can make you rock hard real quick? 😈"
type textarea "{name}wanna bet I can make you rock hard real quick? 😈"
type textarea "{name}.wanna bet I can make you rock hard real quick? 😈"
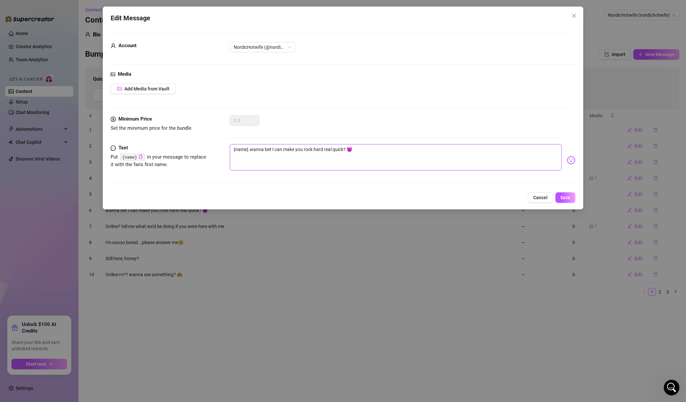
type textarea "{name}..wanna bet I can make you rock hard real quick? 😈"
type textarea "{name}.. wanna bet I can make you rock hard real quick? 😈"
click at [410, 152] on textarea "{name}.. wanna bet I can make you rock hard real quick? 😈" at bounding box center [396, 157] width 332 height 26
type textarea "{name}.. wanna bet I can make you rock hard real quick? 😈"
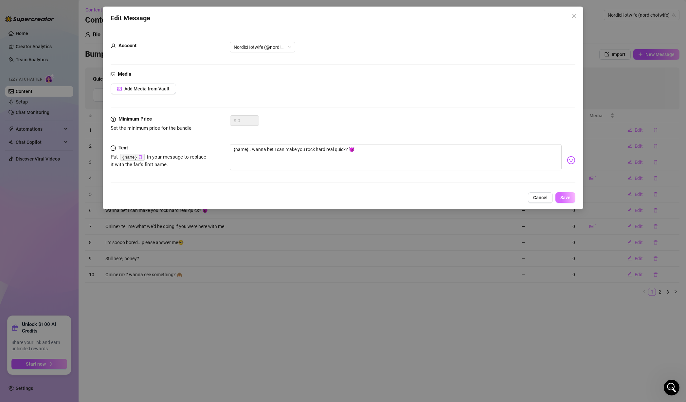
click at [569, 199] on span "Save" at bounding box center [566, 197] width 10 height 5
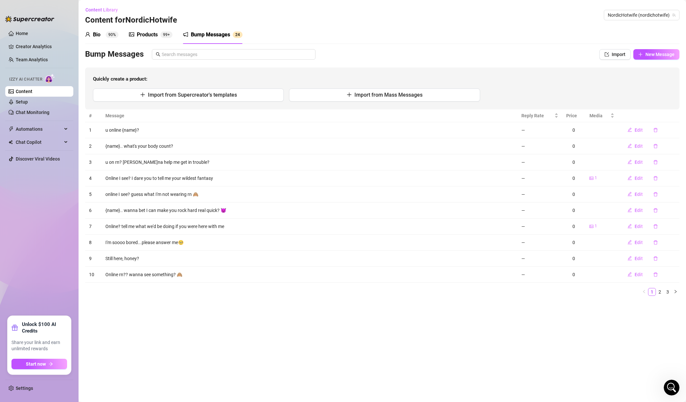
click at [186, 192] on td "online I see? guess what I'm not wearing rn 🙈" at bounding box center [310, 194] width 416 height 16
click at [639, 197] on span "Edit" at bounding box center [639, 194] width 8 height 5
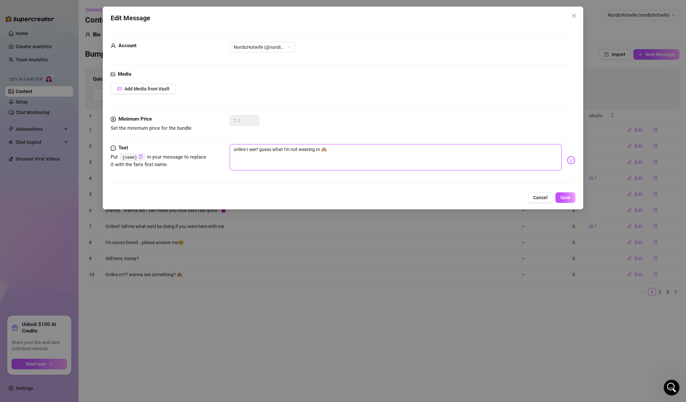
click at [253, 147] on textarea "online I see? guess what I'm not wearing rn 🙈" at bounding box center [396, 157] width 332 height 26
type textarea "online I ? guess what I'm not wearing rn 🙈"
type textarea "online I? guess what I'm not wearing rn 🙈"
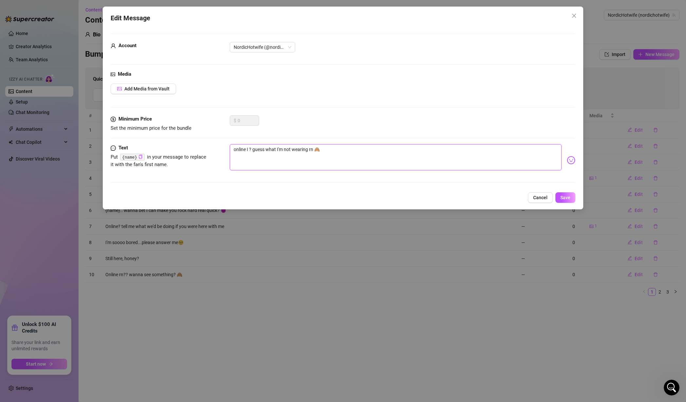
type textarea "online I? guess what I'm not wearing rn 🙈"
type textarea "online ? guess what I'm not wearing rn 🙈"
paste textarea "{name}"
type textarea "online {name}? guess what I'm not wearing rn 🙈"
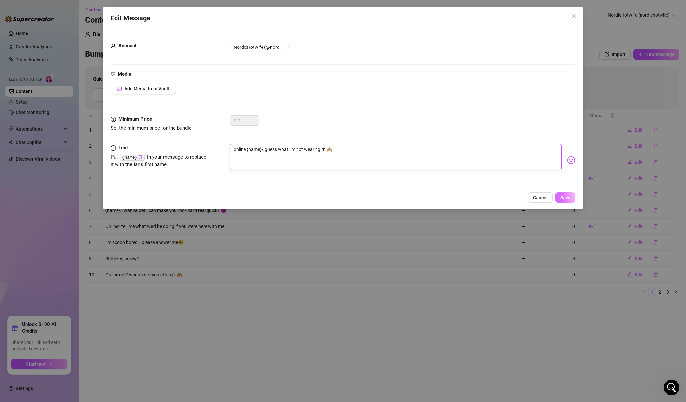
type textarea "online {name}? guess what I'm not wearing rn 🙈"
click at [564, 197] on span "Save" at bounding box center [566, 197] width 10 height 5
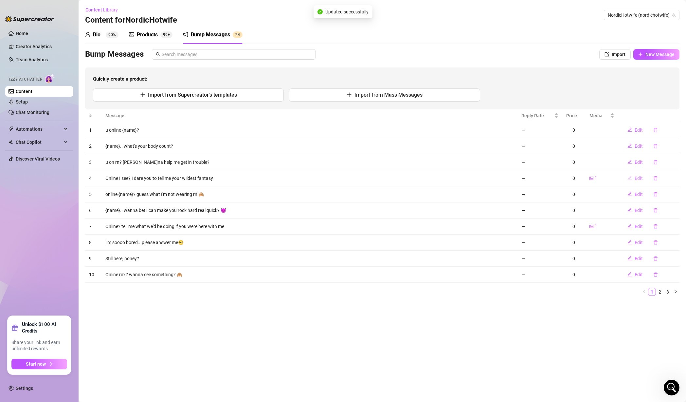
click at [635, 179] on span "Edit" at bounding box center [639, 178] width 8 height 5
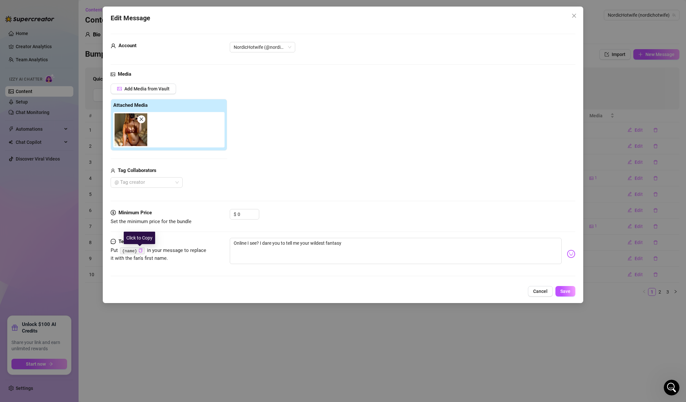
click at [140, 249] on icon "copy" at bounding box center [140, 250] width 3 height 4
click at [266, 244] on textarea "Online I see? I dare you to tell me your wildest fantasy" at bounding box center [396, 251] width 332 height 26
click at [369, 247] on textarea "Online I see? I dare you to tell me your wildest fantasy" at bounding box center [396, 251] width 332 height 26
paste textarea "{name}"
type textarea "Online I see? I dare you to tell me your wildest fantasy{name}"
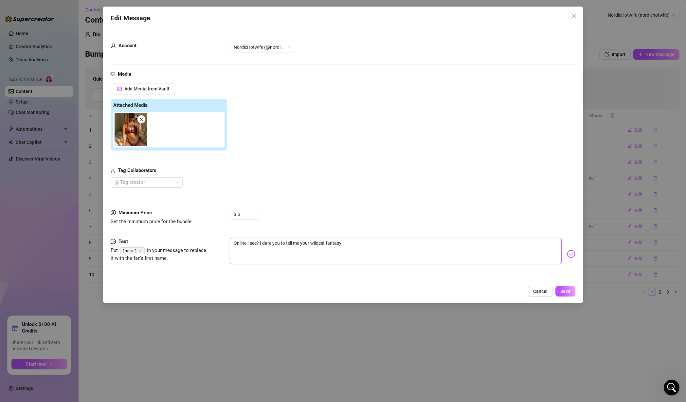
type textarea "Online I see? I dare you to tell me your wildest fantasy{name}"
type textarea "Online I see? I dare you to tell me your wildest fantasy"
click at [573, 16] on icon "close" at bounding box center [574, 15] width 5 height 5
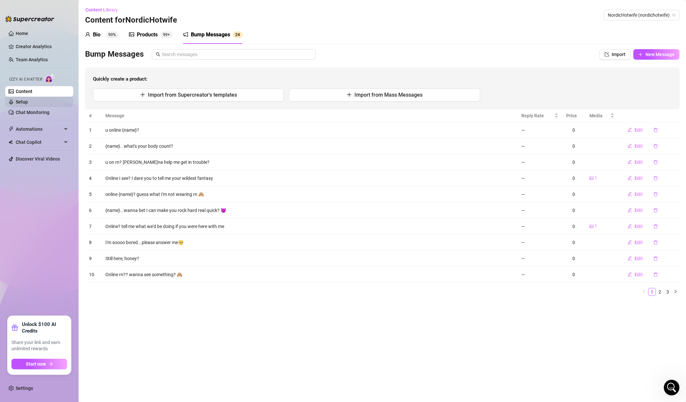
click at [28, 103] on link "Setup" at bounding box center [22, 101] width 12 height 5
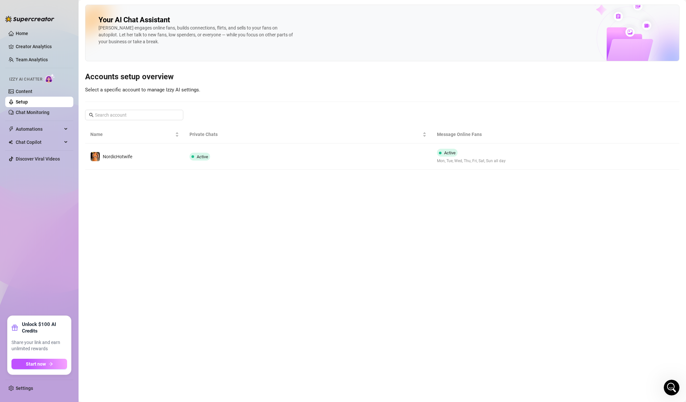
click at [125, 160] on div "NordicHotwife" at bounding box center [117, 156] width 29 height 7
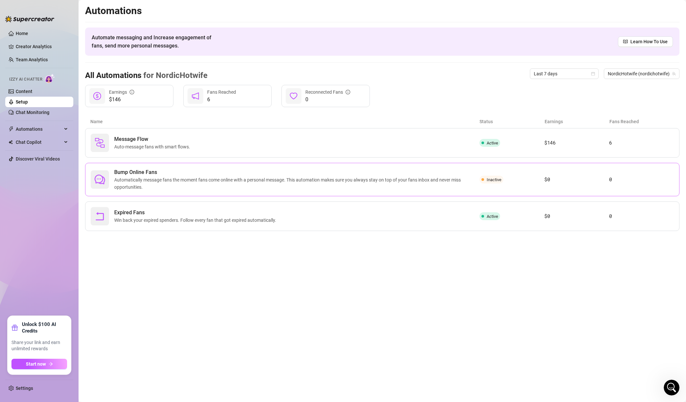
click at [153, 177] on span "Automatically message fans the moment fans come online with a personal message.…" at bounding box center [296, 183] width 365 height 14
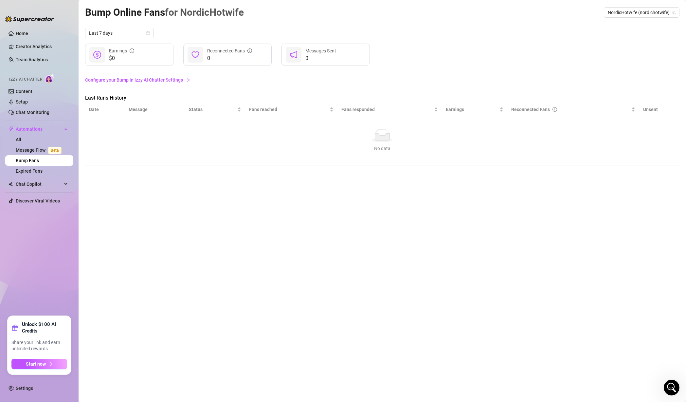
click at [116, 80] on link "Configure your Bump in Izzy AI Chatter Settings" at bounding box center [382, 79] width 595 height 7
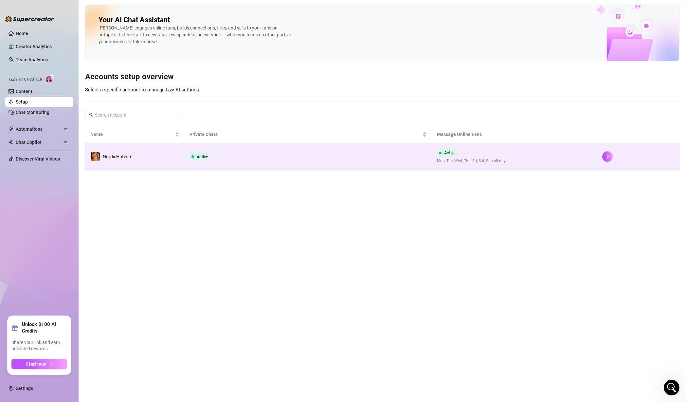
click at [218, 162] on td "Active" at bounding box center [308, 156] width 248 height 26
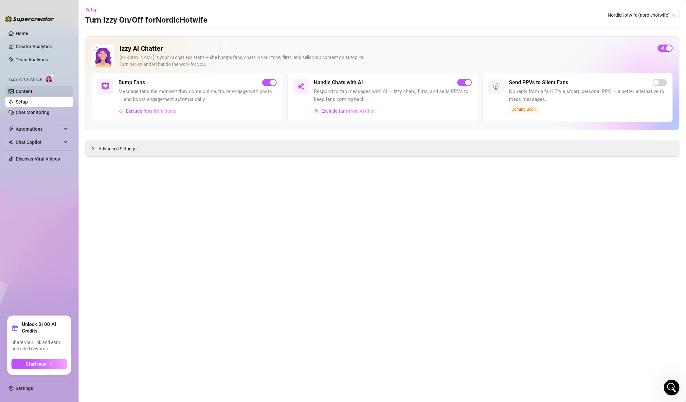
click at [32, 89] on link "Content" at bounding box center [24, 91] width 17 height 5
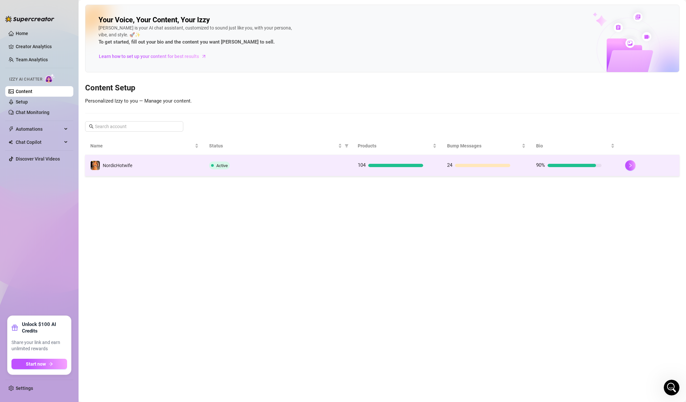
click at [234, 170] on td "Active" at bounding box center [278, 165] width 149 height 21
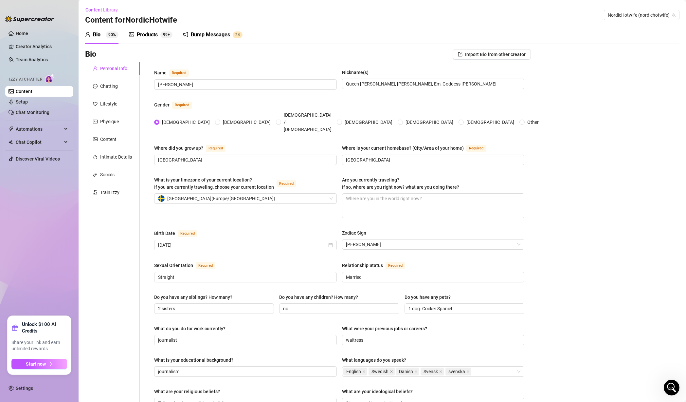
click at [221, 37] on div "Bump Messages" at bounding box center [210, 35] width 39 height 8
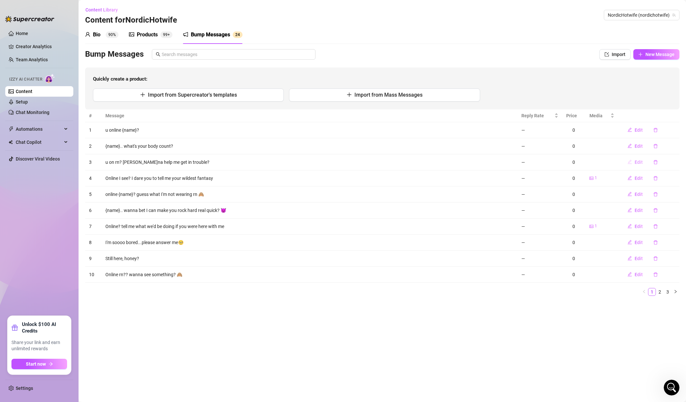
click at [636, 161] on span "Edit" at bounding box center [639, 161] width 8 height 5
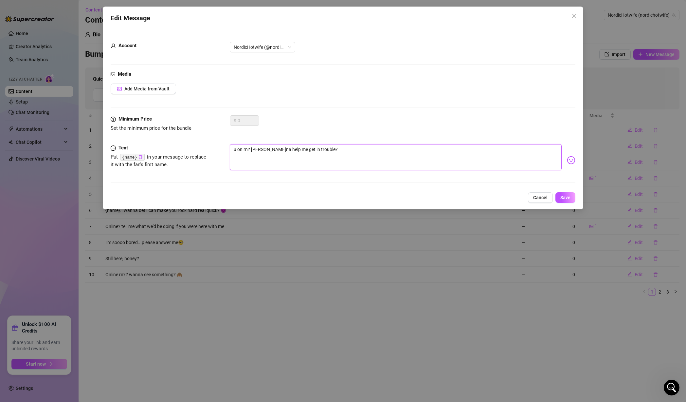
drag, startPoint x: 236, startPoint y: 148, endPoint x: 230, endPoint y: 144, distance: 7.3
click at [230, 144] on div "u on rn? [PERSON_NAME]na help me get in trouble?" at bounding box center [396, 157] width 332 height 26
click at [256, 152] on textarea "u on rn? [PERSON_NAME]na help me get in trouble?" at bounding box center [396, 157] width 332 height 26
click at [311, 149] on textarea "u on rn? [PERSON_NAME]na help me get in trouble?" at bounding box center [396, 157] width 332 height 26
type textarea "u on rn? [PERSON_NAME]na help me get in trouble,?"
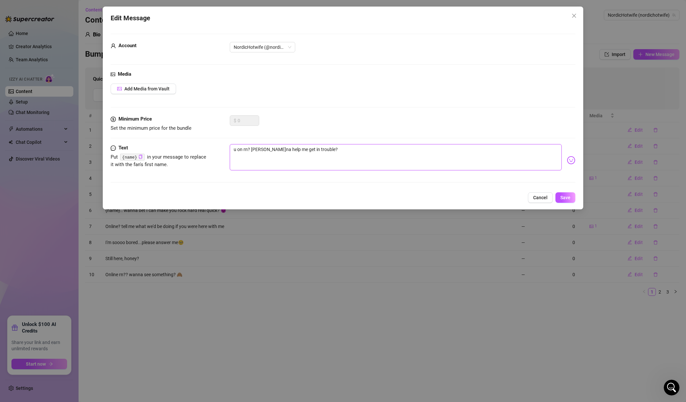
type textarea "u on rn? [PERSON_NAME]na help me get in trouble,?"
type textarea "u on rn? [PERSON_NAME]na help me get in trouble, ?"
paste textarea
type textarea "u on rn? [PERSON_NAME]na help me get in trouble, ?"
click at [128, 158] on code "{name}" at bounding box center [132, 157] width 25 height 7
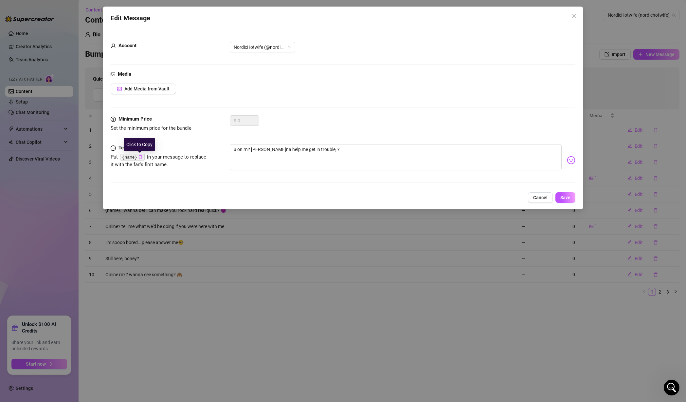
click at [140, 156] on icon "copy" at bounding box center [141, 157] width 4 height 4
click at [313, 148] on textarea "u on rn? [PERSON_NAME]na help me get in trouble, ?" at bounding box center [396, 157] width 332 height 26
paste textarea "{name}"
type textarea "u on rn? [PERSON_NAME]na help me get in trouble, {name}?"
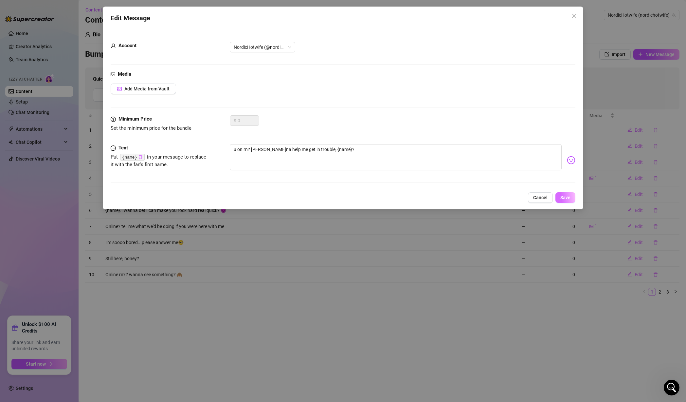
click at [565, 195] on span "Save" at bounding box center [566, 197] width 10 height 5
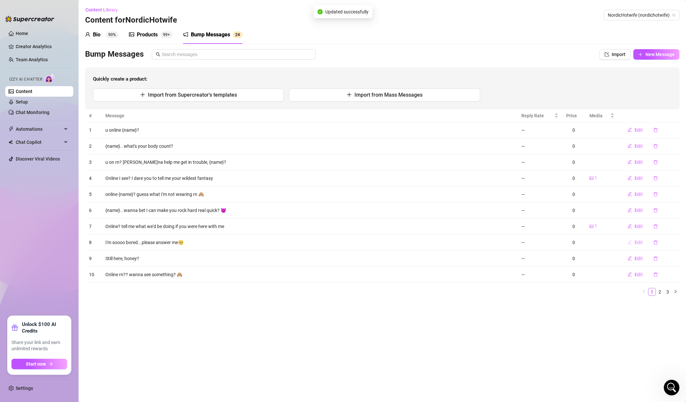
click at [639, 242] on span "Edit" at bounding box center [639, 242] width 8 height 5
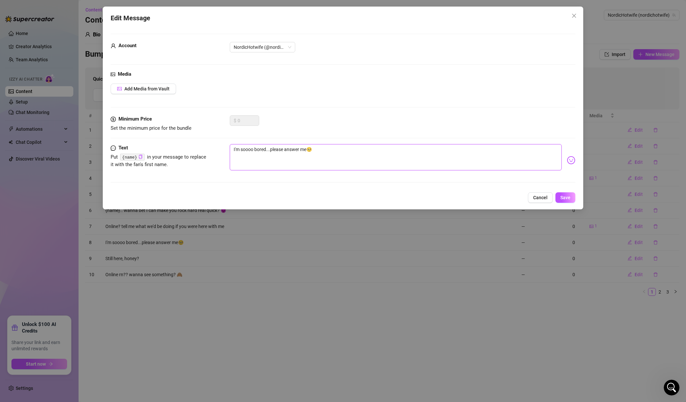
click at [232, 148] on textarea "I'm soooo bored...please answer me🥺" at bounding box center [396, 157] width 332 height 26
type textarea "HI'm soooo bored...please answer me🥺"
type textarea "HeI'm soooo bored...please answer me🥺"
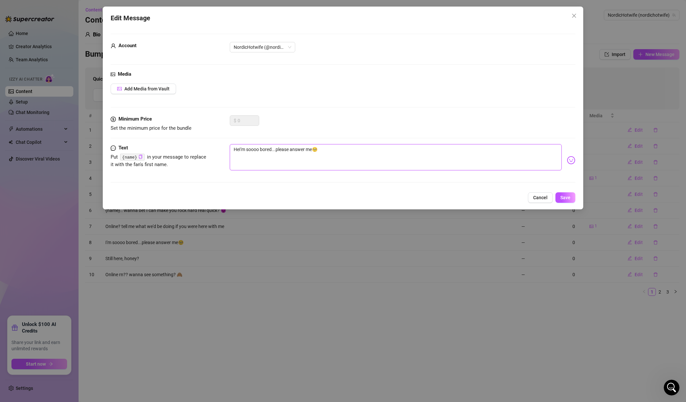
type textarea "HeeI'm soooo bored...please answer me🥺"
type textarea "HeeyI'm soooo bored...please answer me🥺"
type textarea "Heey I'm soooo bored...please answer me🥺"
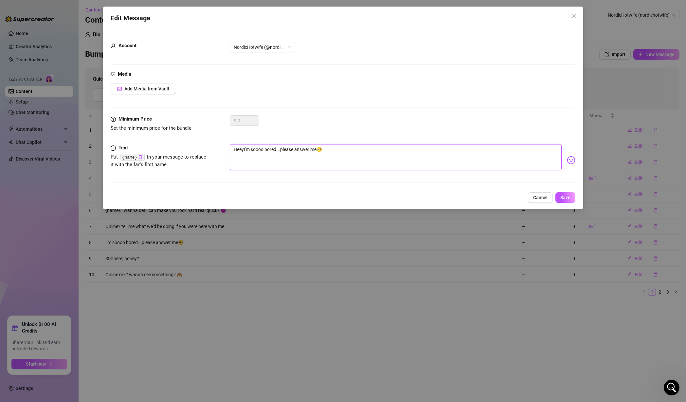
type textarea "Heey I'm soooo bored...please answer me🥺"
paste textarea "{name}"
type textarea "Heey {name}I'm soooo bored...please answer me🥺"
type textarea "Heey {name} I'm soooo bored...please answer me🥺"
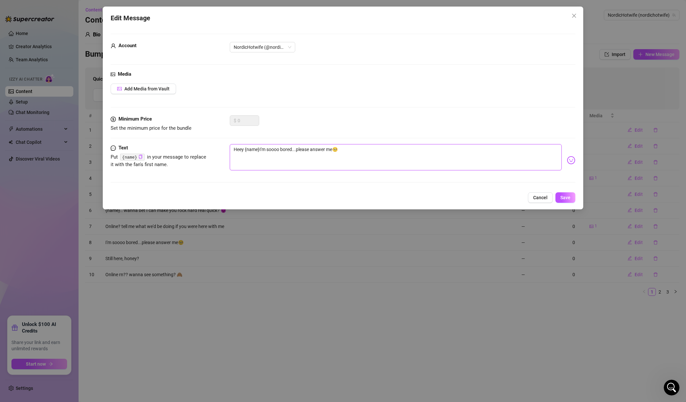
type textarea "Heey {name} I'm soooo bored...please answer me🥺"
type textarea "Heey {name}I'm soooo bored...please answer me🥺"
type textarea "Heey {name}.I'm soooo bored...please answer me🥺"
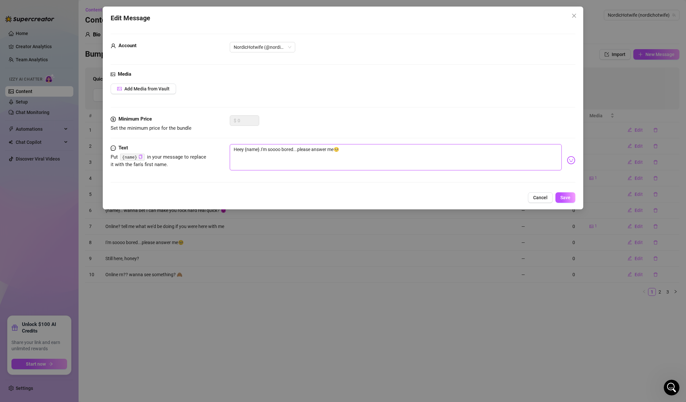
type textarea "Heey {name}..I'm soooo bored...please answer me🥺"
type textarea "Heey {name}.. I'm soooo bored...please answer me🥺"
click at [574, 199] on button "Save" at bounding box center [566, 197] width 20 height 10
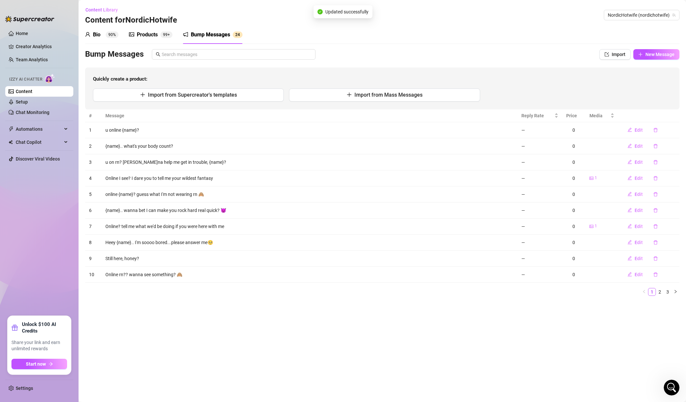
click at [193, 242] on td "Heey {name}.. I'm soooo bored...please answer me🥺" at bounding box center [310, 242] width 416 height 16
drag, startPoint x: 120, startPoint y: 259, endPoint x: 133, endPoint y: 259, distance: 13.8
click at [120, 258] on td "Still here, honey?" at bounding box center [310, 259] width 416 height 16
click at [165, 273] on td "Online rn?? wanna see something? 🙈" at bounding box center [310, 275] width 416 height 16
click at [635, 179] on span "Edit" at bounding box center [639, 178] width 8 height 5
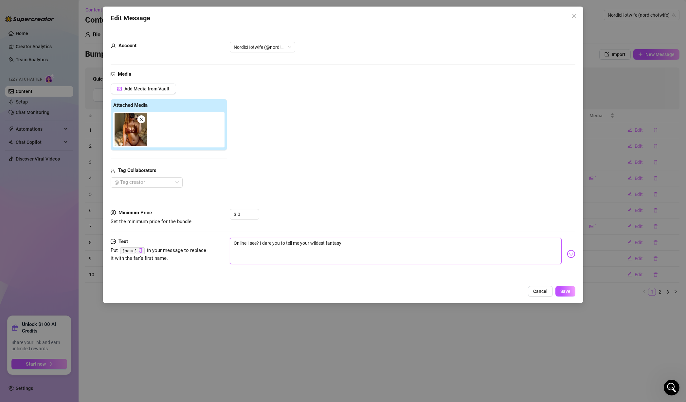
click at [255, 243] on textarea "Online I see? I dare you to tell me your wildest fantasy" at bounding box center [396, 251] width 332 height 26
click at [364, 242] on textarea "Online I see? I dare you to tell me your wildest fantasy" at bounding box center [396, 251] width 332 height 26
type textarea "Online I see? I dare you to tell me your wildest fantasy,"
paste textarea "{name}"
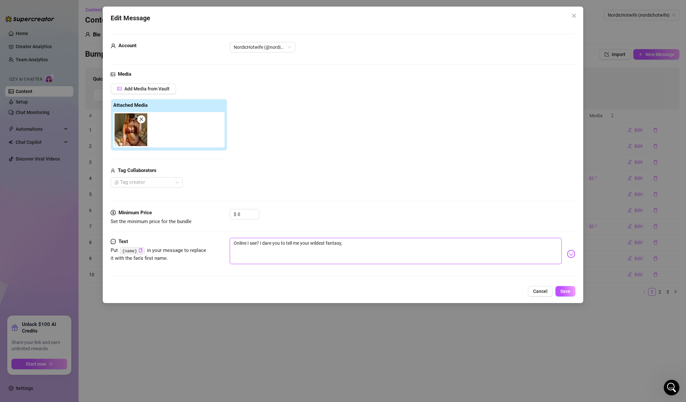
type textarea "Online I see? I dare you to tell me your wildest fantasy,{name}"
click at [344, 244] on textarea "Online I see? I dare you to tell me your wildest fantasy,{name}" at bounding box center [396, 251] width 332 height 26
type textarea "Online I see? I dare you to tell me your wildest fantasy, {name}"
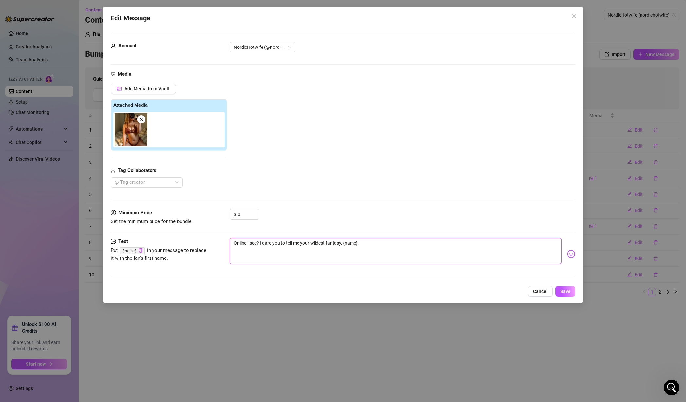
click at [373, 241] on textarea "Online I see? I dare you to tell me your wildest fantasy, {name}" at bounding box center [396, 251] width 332 height 26
type textarea "Online I see? I dare you to tell me your wildest fantasy, {name}"
type textarea "Online I see? I dare you to tell me your wildest fantasy, {name} 🤭"
type textarea "Online I see? I dare you to tell me your wildest fantasy, {name} 🤭🤭"
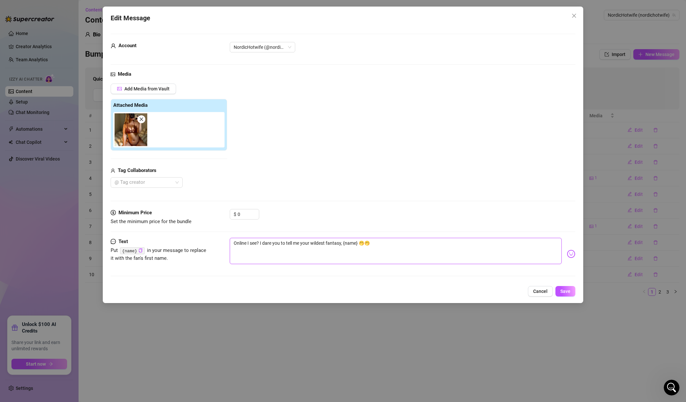
type textarea "Online I see? I dare you to tell me your wildest fantasy, {name} 🤭"
click at [565, 289] on span "Save" at bounding box center [566, 291] width 10 height 5
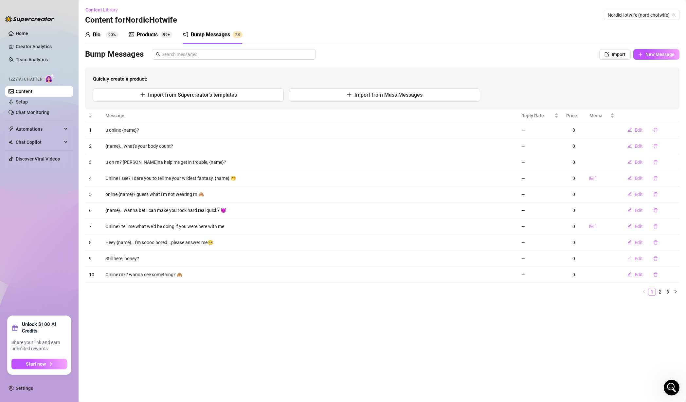
click at [640, 257] on span "Edit" at bounding box center [639, 258] width 8 height 5
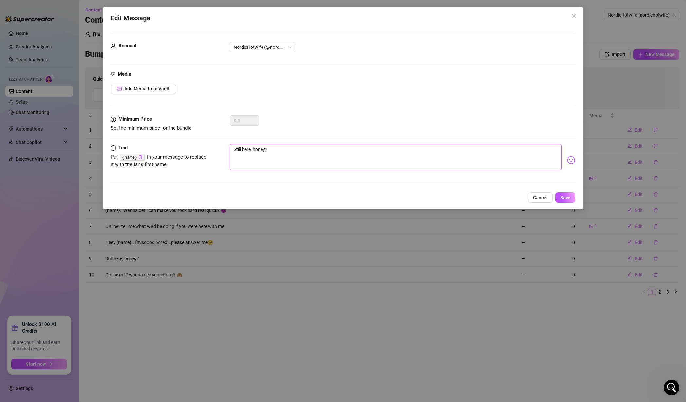
click at [264, 149] on textarea "Still here, honey?" at bounding box center [396, 157] width 332 height 26
paste textarea "{name}"
type textarea "Still here, {name}?"
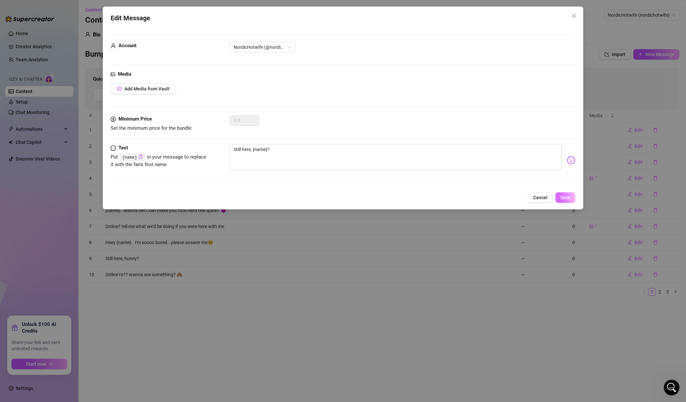
click at [568, 194] on button "Save" at bounding box center [566, 197] width 20 height 10
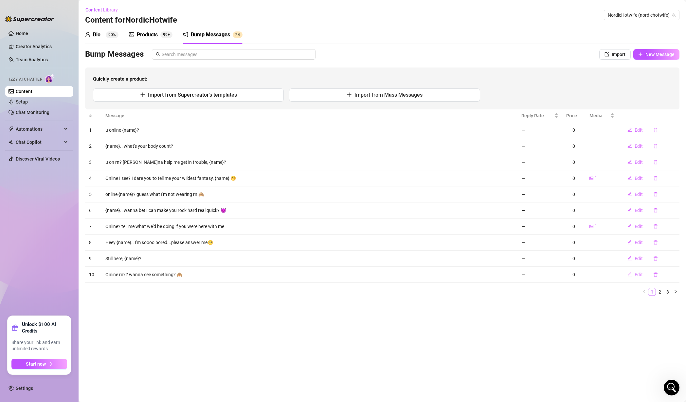
click at [638, 272] on span "Edit" at bounding box center [639, 274] width 8 height 5
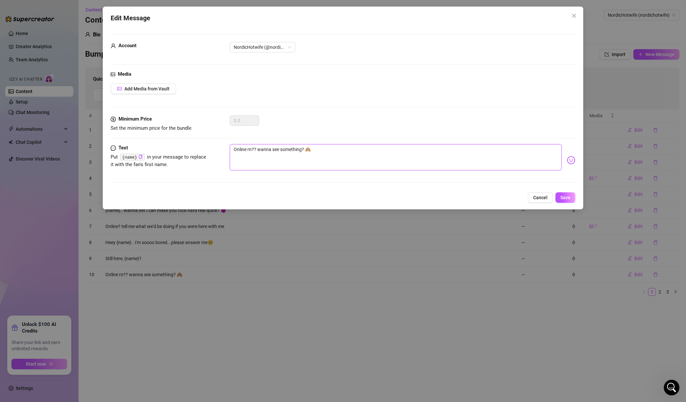
click at [302, 149] on textarea "Online rn?? wanna see something? 🙈" at bounding box center [396, 157] width 332 height 26
click at [251, 148] on textarea "Online rn?? wanna see something? 🙈" at bounding box center [396, 157] width 332 height 26
paste textarea "{name}"
type textarea "Online {name}?? wanna see something? 🙈"
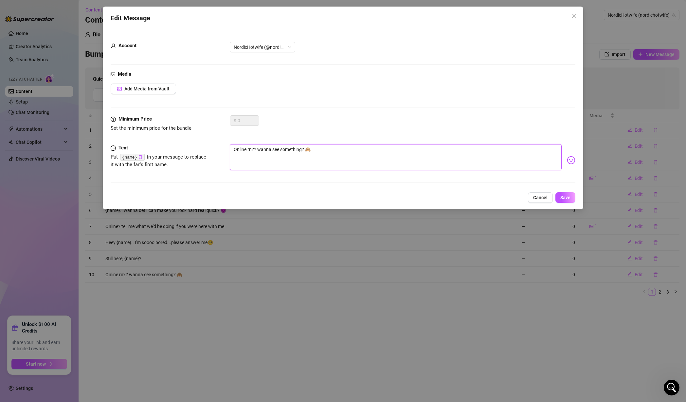
type textarea "Online {name}?? wanna see something? 🙈"
drag, startPoint x: 247, startPoint y: 150, endPoint x: 229, endPoint y: 146, distance: 18.4
click at [229, 146] on div "Text Put {name} in your message to replace it with the fan's first name. Online…" at bounding box center [343, 160] width 465 height 32
type textarea "I {name}?? wanna see something? 🙈"
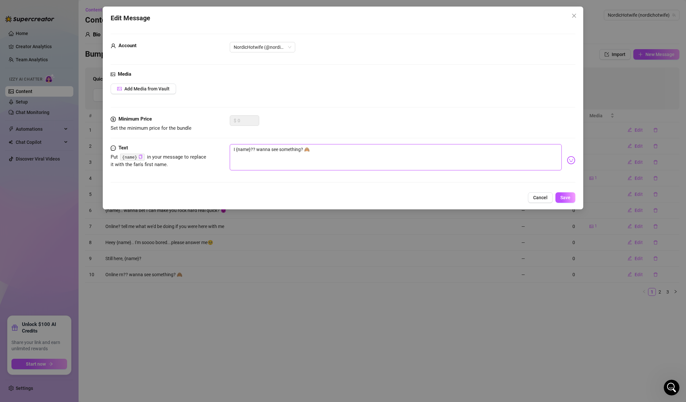
type textarea "I {name}?? wanna see something? 🙈"
type textarea "I s {name}?? wanna see something? 🙈"
type textarea "I se {name}?? wanna see something? 🙈"
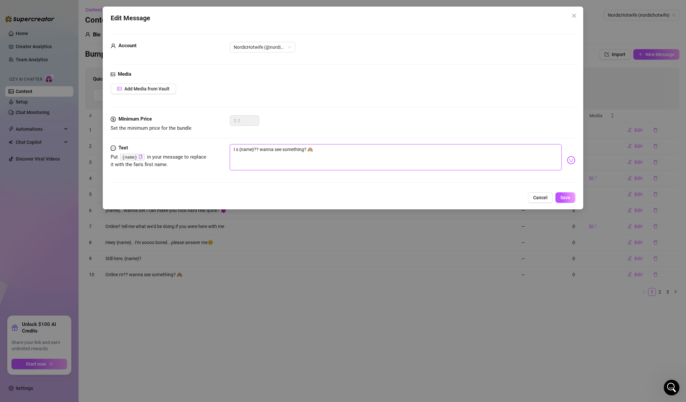
type textarea "I se {name}?? wanna see something? 🙈"
type textarea "I see {name}?? wanna see something? 🙈"
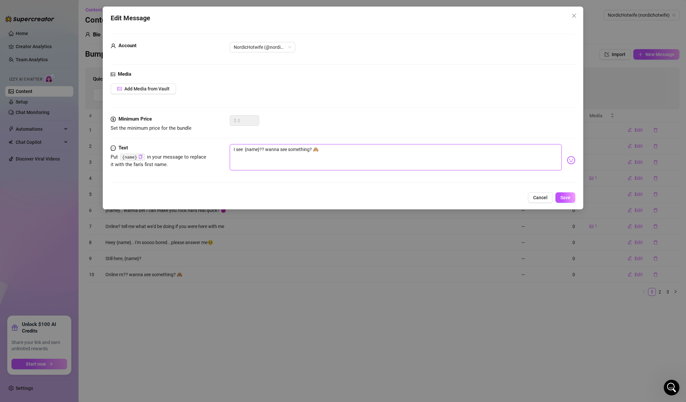
type textarea "I see y {name}?? wanna see something? 🙈"
type textarea "I see yo {name}?? wanna see something? 🙈"
type textarea "I see y {name}?? wanna see something? 🙈"
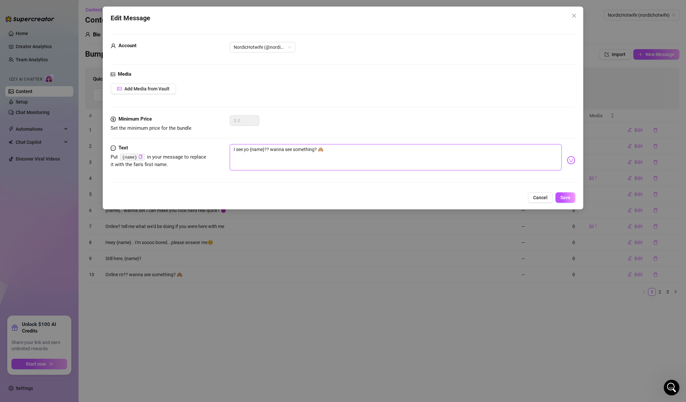
type textarea "I see y {name}?? wanna see something? 🙈"
type textarea "I see {name}?? wanna see something? 🙈"
type textarea "I see u {name}?? wanna see something? 🙈"
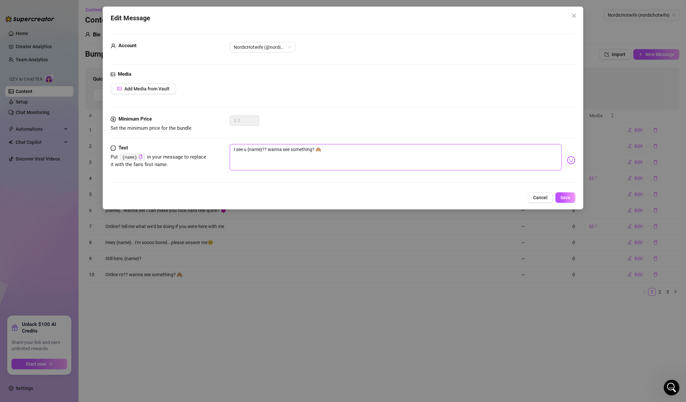
type textarea "I see u {name}?? wanna see something? 🙈"
type textarea "I see u a {name}?? wanna see something? 🙈"
type textarea "I see u ar {name}?? wanna see something? 🙈"
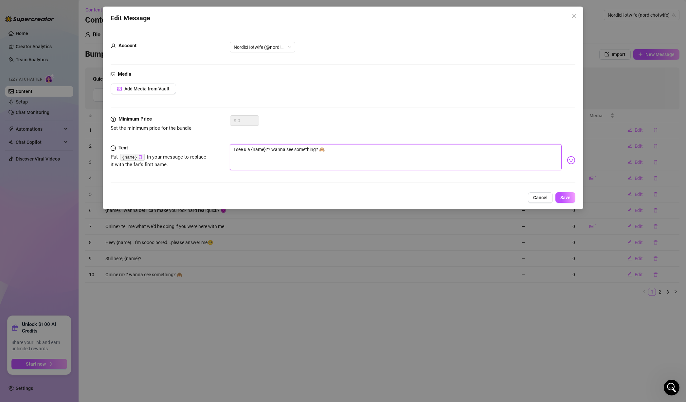
type textarea "I see u ar {name}?? wanna see something? 🙈"
type textarea "I see u are {name}?? wanna see something? 🙈"
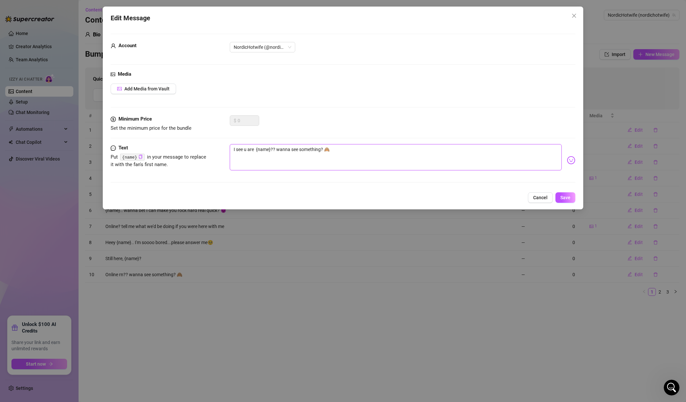
type textarea "I see u are i {name}?? wanna see something? 🙈"
type textarea "I see u are {name}?? wanna see something? 🙈"
type textarea "I see u are o {name}?? wanna see something? 🙈"
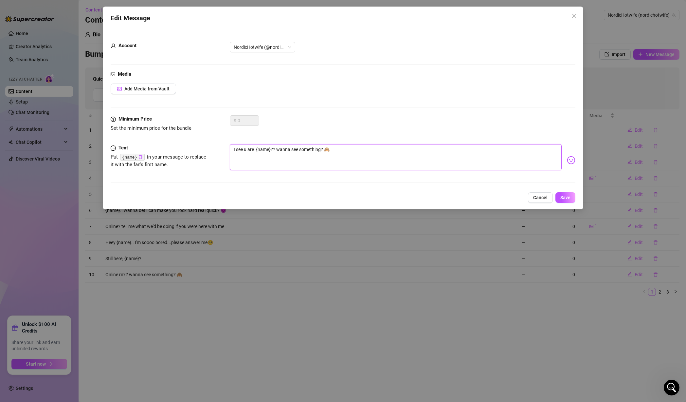
type textarea "I see u are o {name}?? wanna see something? 🙈"
type textarea "I see u are on {name}?? wanna see something? 🙈"
type textarea "I see u are onl {name}?? wanna see something? 🙈"
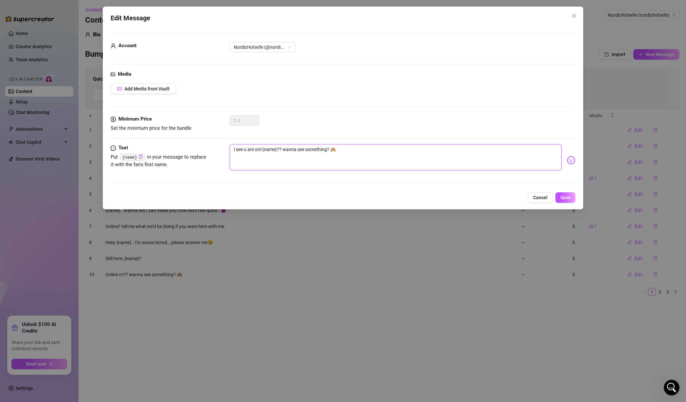
type textarea "I see u are onli {name}?? wanna see something? 🙈"
type textarea "I see u are onlin {name}?? wanna see something? 🙈"
type textarea "I see u are online {name}?? wanna see something? 🙈"
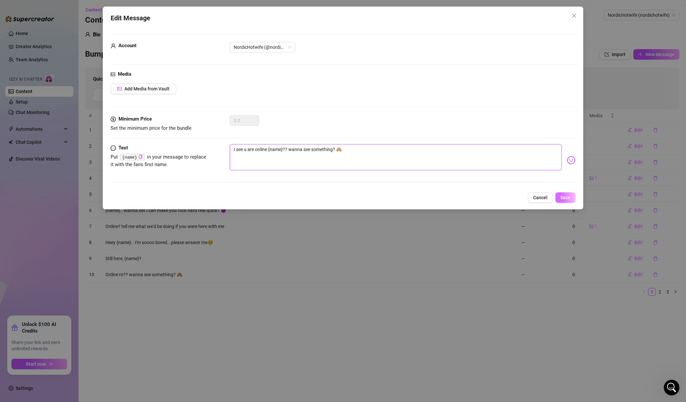
type textarea "I see u are online {name}?? wanna see something? 🙈"
click at [568, 197] on span "Save" at bounding box center [566, 197] width 10 height 5
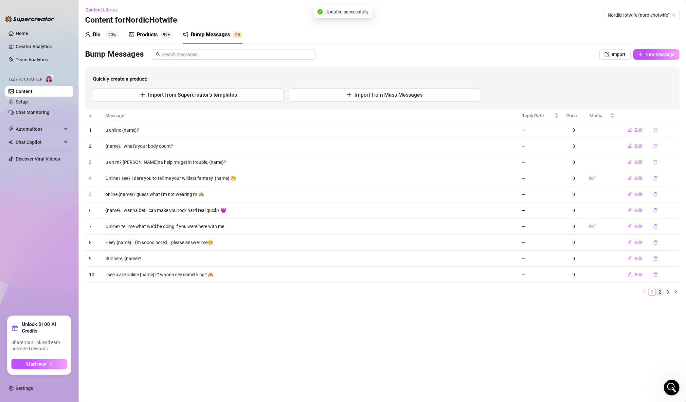
click at [662, 291] on link "2" at bounding box center [660, 291] width 7 height 7
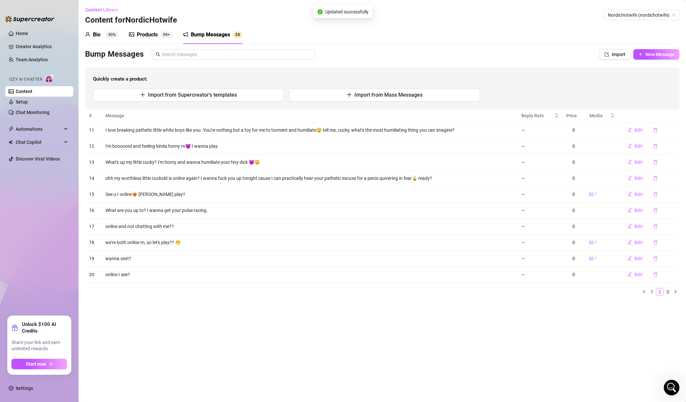
click at [662, 291] on link "2" at bounding box center [660, 291] width 7 height 7
click at [636, 192] on span "Edit" at bounding box center [639, 194] width 8 height 5
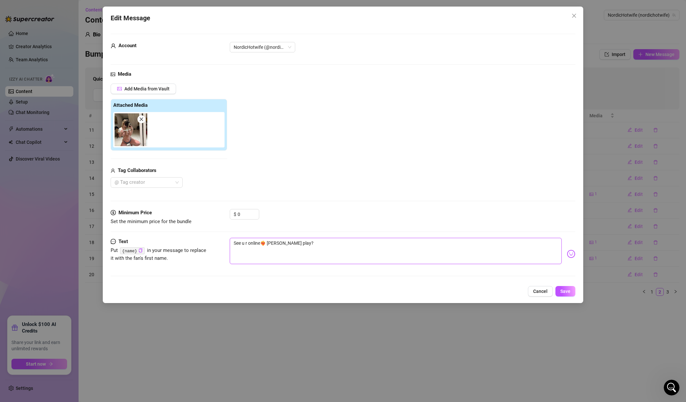
click at [288, 243] on textarea "See u r online❤️‍🔥 [PERSON_NAME] play?" at bounding box center [396, 251] width 332 height 26
type textarea "See u r online❤️‍🔥 [PERSON_NAME] play,?"
type textarea "See u r online❤️‍🔥 [PERSON_NAME] play, ?"
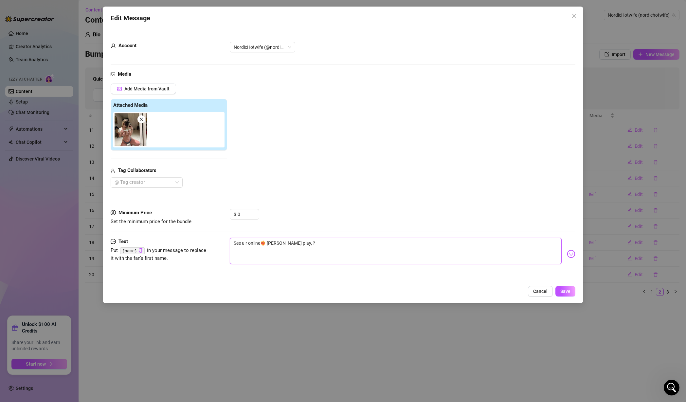
paste textarea "{name}"
type textarea "See u r online❤️‍🔥 [PERSON_NAME] play, {name}?"
click at [567, 291] on span "Save" at bounding box center [566, 291] width 10 height 5
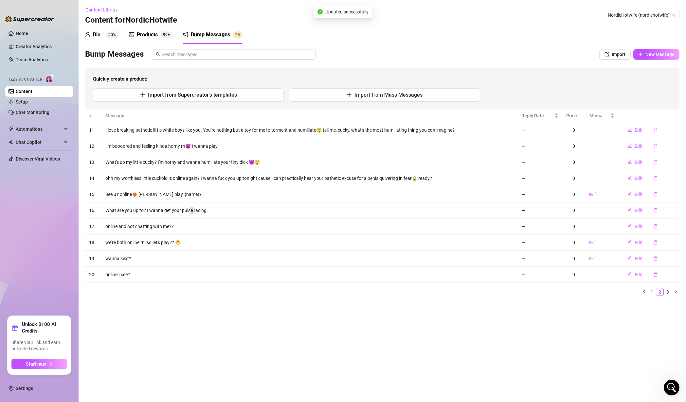
click at [191, 211] on td "What are you up to? I wanna get your pulse racing." at bounding box center [310, 210] width 416 height 16
click at [223, 213] on td "What are you up to? I wanna get your pulse racing." at bounding box center [310, 210] width 416 height 16
click at [178, 242] on td "we're both online rn, so let's play?? 🤭" at bounding box center [310, 242] width 416 height 16
click at [634, 255] on button "Edit" at bounding box center [636, 258] width 26 height 10
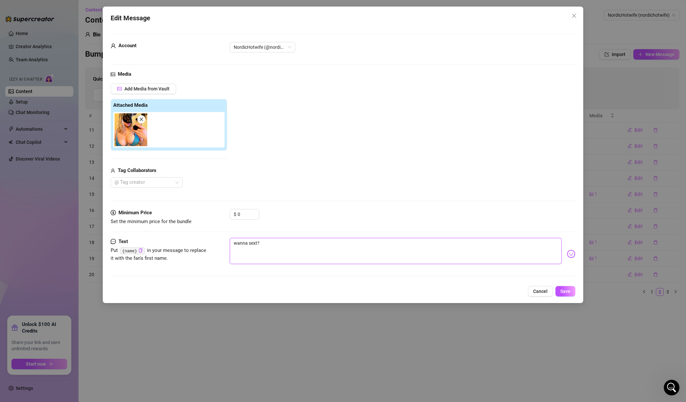
click at [258, 242] on textarea "wanna sext?" at bounding box center [396, 251] width 332 height 26
type textarea "wanna sext,?"
type textarea "wanna sext, ?"
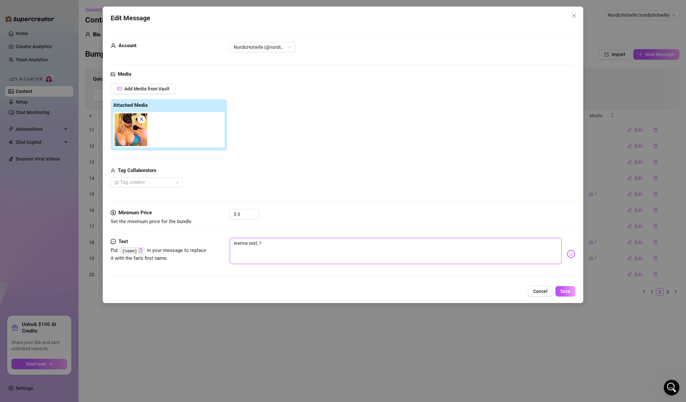
paste textarea "{name}"
type textarea "wanna sext, {name}?"
click at [299, 243] on textarea "wanna sext, {name}?" at bounding box center [396, 251] width 332 height 26
type textarea "wanna sext, {name}?😈"
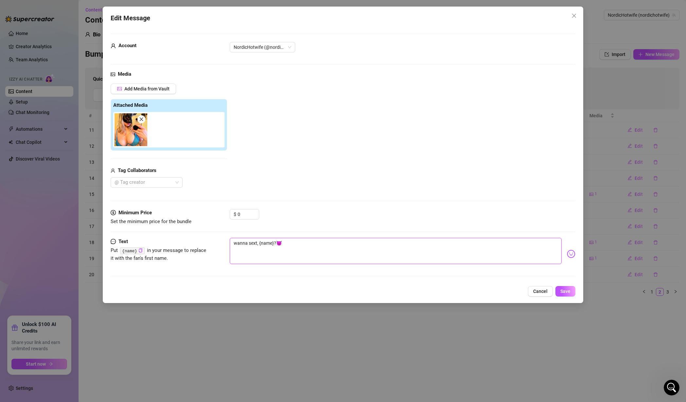
type textarea "wanna sext, {name}?😈😈"
type textarea "wanna sext, {name}?😈"
click at [573, 290] on button "Save" at bounding box center [566, 291] width 20 height 10
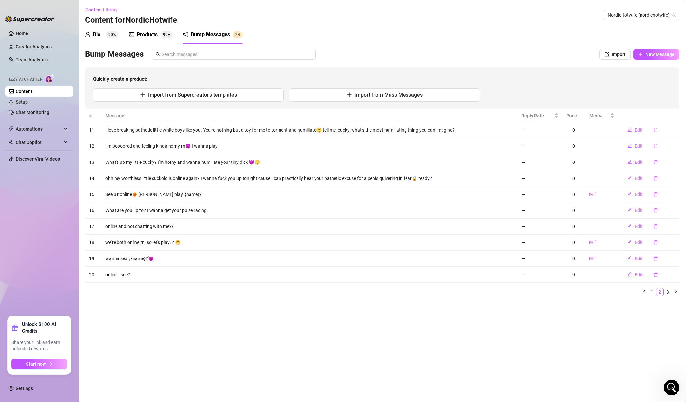
click at [212, 162] on td "What's up my little cucky? I'm horny and wanna humiliate your tiny dick 😈🤤" at bounding box center [310, 162] width 416 height 16
click at [637, 163] on span "Edit" at bounding box center [639, 161] width 8 height 5
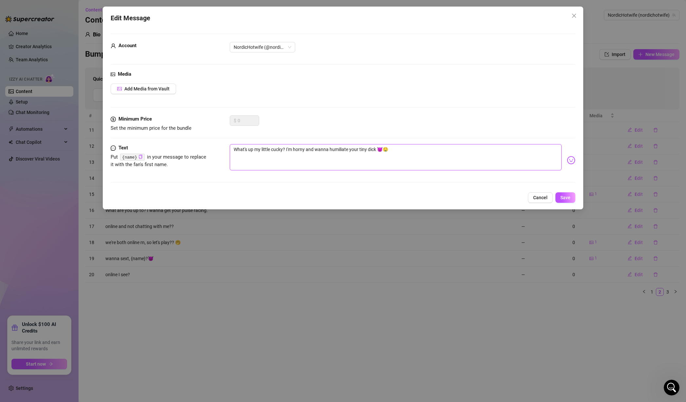
click at [268, 149] on textarea "What's up my little cucky? I'm horny and wanna humiliate your tiny dick 😈🤤" at bounding box center [396, 157] width 332 height 26
paste textarea "{name}"
type textarea "What's up my {name}cucky? I'm horny and wanna humiliate your tiny dick 😈🤤"
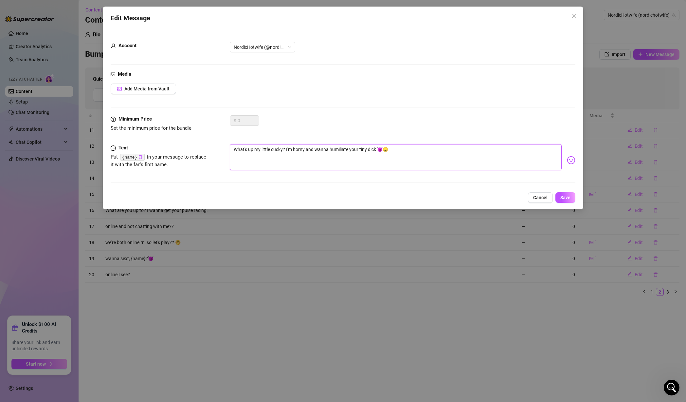
type textarea "What's up my {name}cucky? I'm horny and wanna humiliate your tiny dick 😈🤤"
click at [283, 150] on textarea "What's up my {name}cucky? I'm horny and wanna humiliate your tiny dick 😈🤤" at bounding box center [396, 157] width 332 height 26
type textarea "What's up my {name}? I'm horny and wanna humiliate your tiny dick 😈🤤"
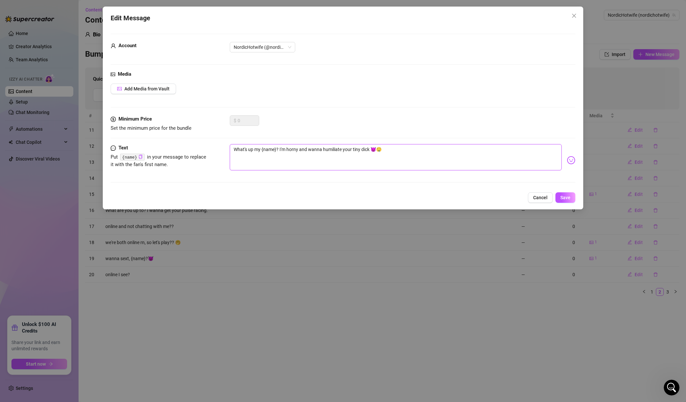
click at [259, 149] on textarea "What's up my {name}? I'm horny and wanna humiliate your tiny dick 😈🤤" at bounding box center [396, 157] width 332 height 26
type textarea "What's up {name}? I'm horny and wanna humiliate your tiny dick 😈🤤"
click at [570, 197] on span "Save" at bounding box center [566, 197] width 10 height 5
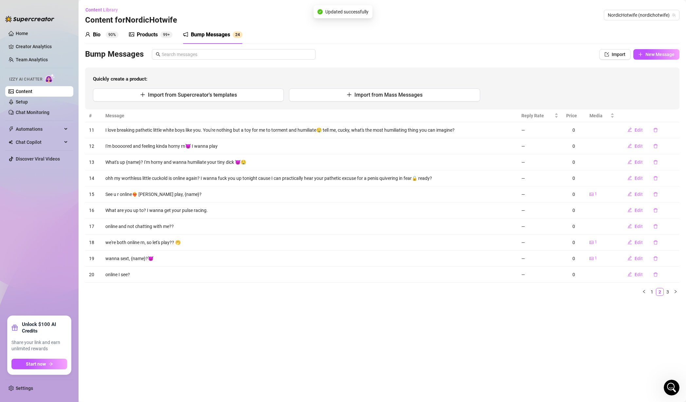
click at [172, 143] on td "I'm boooored and feeling kinda horny rn😈 I wanna play" at bounding box center [310, 146] width 416 height 16
click at [236, 147] on td "I'm boooored and feeling kinda horny rn😈 I wanna play" at bounding box center [310, 146] width 416 height 16
click at [221, 128] on td "I love breaking pathetic little white boys like you. You're nothing but a toy f…" at bounding box center [310, 130] width 416 height 16
click at [641, 131] on span "Edit" at bounding box center [639, 129] width 8 height 5
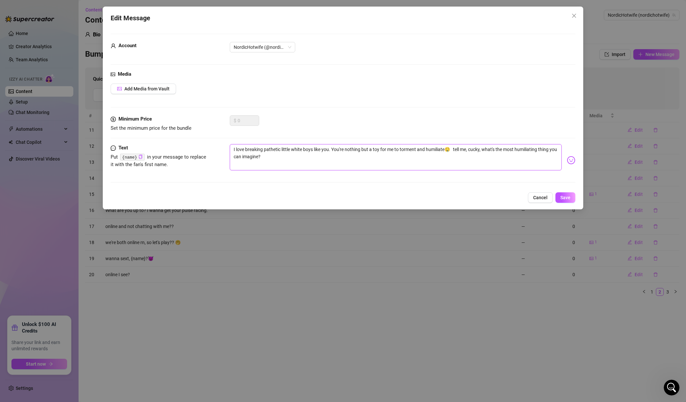
click at [476, 149] on textarea "I love breaking pathetic little white boys like you. You're nothing but a toy f…" at bounding box center [396, 157] width 332 height 26
paste textarea "{name}"
type textarea "I love breaking pathetic little white boys like you. You're nothing but a toy f…"
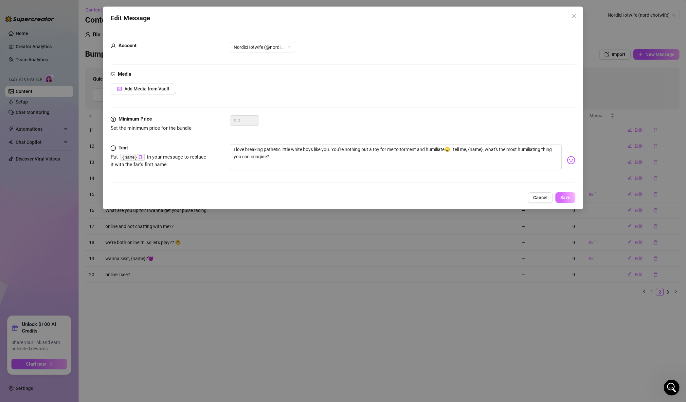
click at [572, 198] on button "Save" at bounding box center [566, 197] width 20 height 10
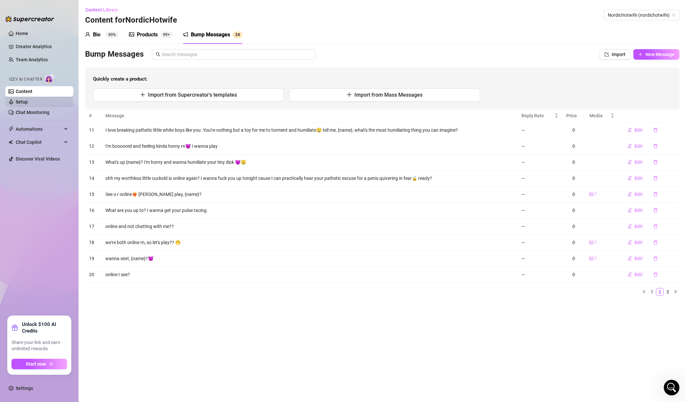
click at [28, 103] on link "Setup" at bounding box center [22, 101] width 12 height 5
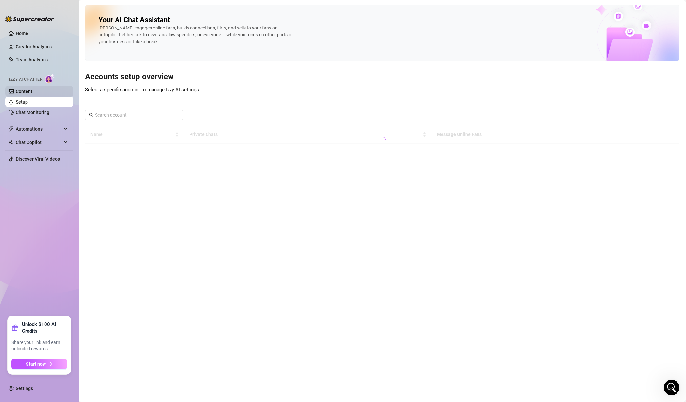
click at [32, 92] on link "Content" at bounding box center [24, 91] width 17 height 5
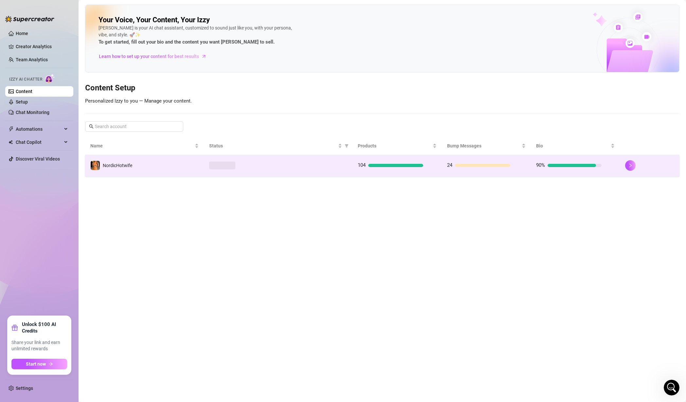
click at [162, 161] on td "NordicHotwife" at bounding box center [144, 165] width 119 height 21
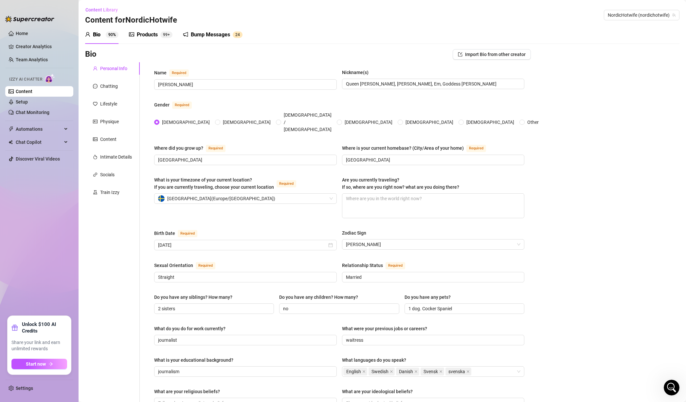
click at [204, 35] on div "Bump Messages" at bounding box center [210, 35] width 39 height 8
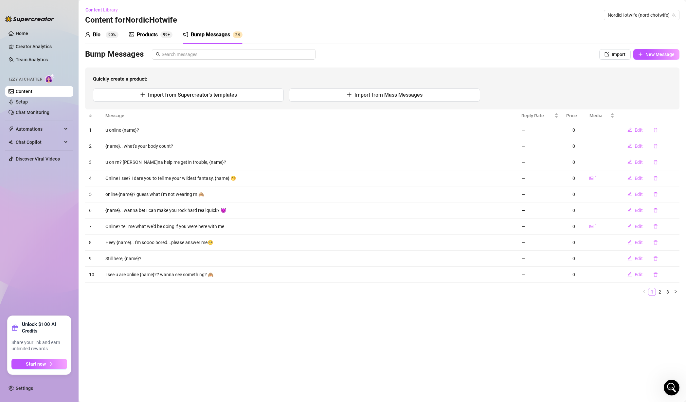
click at [127, 130] on td "u online {name}?" at bounding box center [310, 130] width 416 height 16
click at [145, 131] on td "u online {name}?" at bounding box center [310, 130] width 416 height 16
click at [321, 329] on main "Content Library Content for NordicHotwife NordicHotwife (nordichotwife) Bio 90%…" at bounding box center [383, 201] width 608 height 402
click at [165, 163] on td "u on rn? [PERSON_NAME]na help me get in trouble, {name}?" at bounding box center [310, 162] width 416 height 16
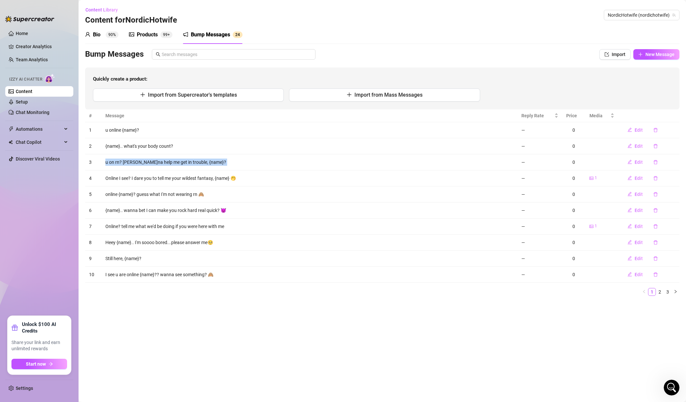
click at [165, 163] on td "u on rn? [PERSON_NAME]na help me get in trouble, {name}?" at bounding box center [310, 162] width 416 height 16
click at [201, 317] on main "Content Library Content for NordicHotwife NordicHotwife (nordichotwife) Bio 90%…" at bounding box center [383, 201] width 608 height 402
click at [160, 165] on td "u on rn? [PERSON_NAME]na help me get in trouble, {name}?" at bounding box center [310, 162] width 416 height 16
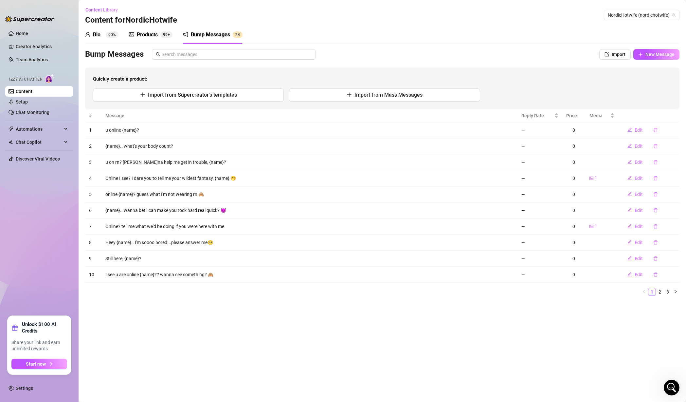
click at [146, 178] on td "Online I see? I dare you to tell me your wildest fantasy, {name} 🤭" at bounding box center [310, 178] width 416 height 16
click at [160, 189] on td "online {name}? guess what I'm not wearing rn 🙈" at bounding box center [310, 194] width 416 height 16
click at [134, 130] on td "u online {name}?" at bounding box center [310, 130] width 416 height 16
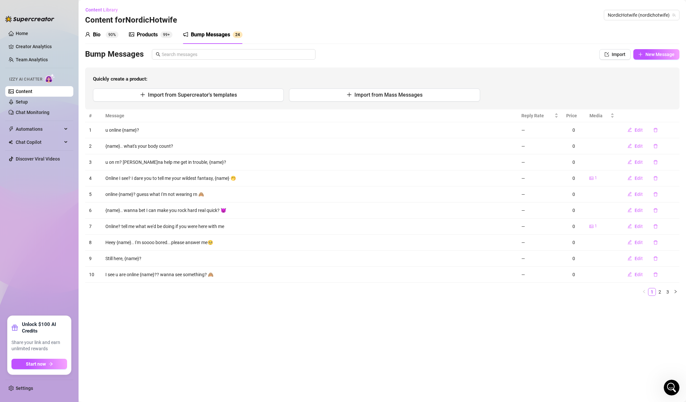
click at [143, 178] on td "Online I see? I dare you to tell me your wildest fantasy, {name} 🤭" at bounding box center [310, 178] width 416 height 16
click at [162, 272] on td "I see u are online {name}?? wanna see something? 🙈" at bounding box center [310, 275] width 416 height 16
click at [660, 292] on link "2" at bounding box center [660, 291] width 7 height 7
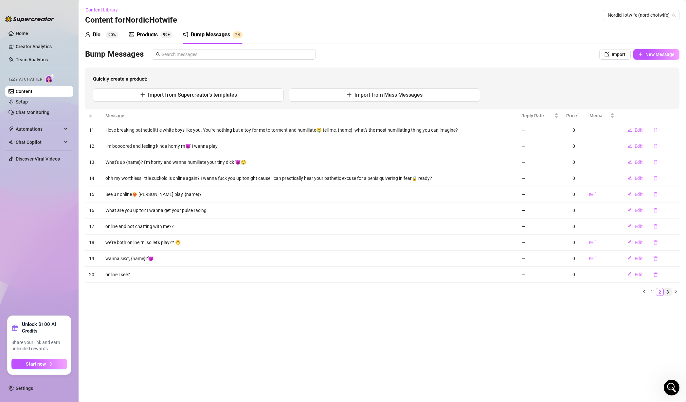
click at [666, 290] on link "3" at bounding box center [668, 291] width 7 height 7
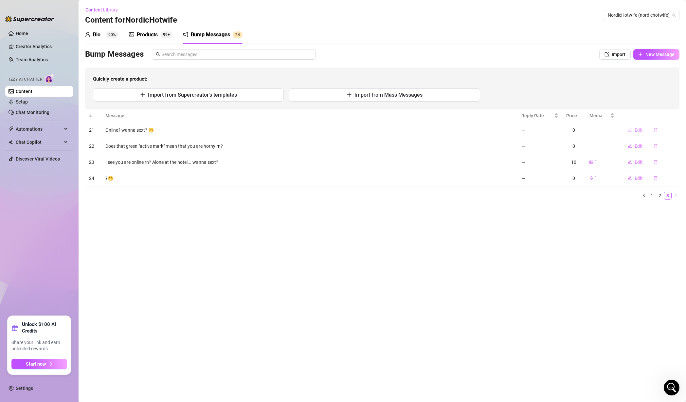
click at [635, 128] on span "Edit" at bounding box center [639, 129] width 8 height 5
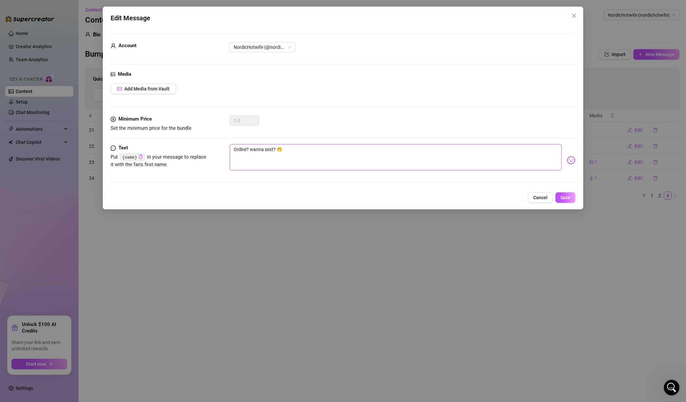
click at [249, 148] on textarea "Online? wanna sext? 🤭" at bounding box center [396, 157] width 332 height 26
drag, startPoint x: 246, startPoint y: 149, endPoint x: 269, endPoint y: 151, distance: 22.7
click at [250, 150] on textarea "Online? wanna sext? 🤭" at bounding box center [396, 157] width 332 height 26
type textarea "Online,? wanna sext? 🤭"
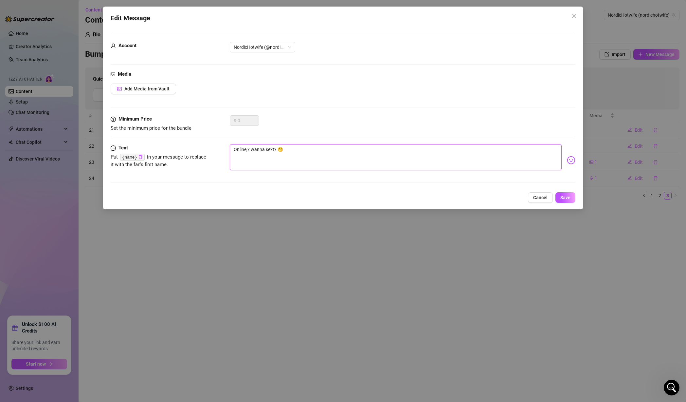
type textarea "Online, ? wanna sext? 🤭"
paste textarea "{name}"
type textarea "Online, {name}? wanna sext? 🤭"
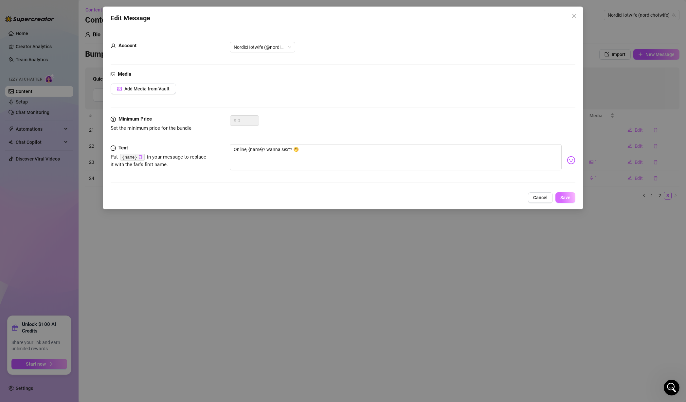
click at [563, 197] on span "Save" at bounding box center [566, 197] width 10 height 5
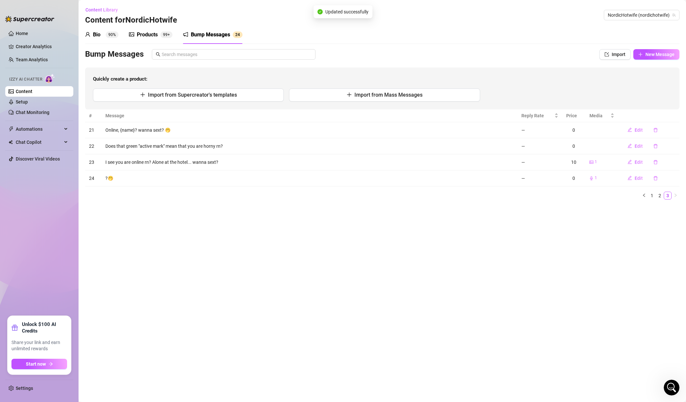
click at [248, 250] on main "Content Library Content for NordicHotwife NordicHotwife (nordichotwife) Bio 90%…" at bounding box center [383, 201] width 608 height 402
click at [134, 162] on td "I see you are online rn? Alone at the hotel... wanna sext?" at bounding box center [310, 162] width 416 height 16
click at [636, 176] on span "Edit" at bounding box center [639, 178] width 8 height 5
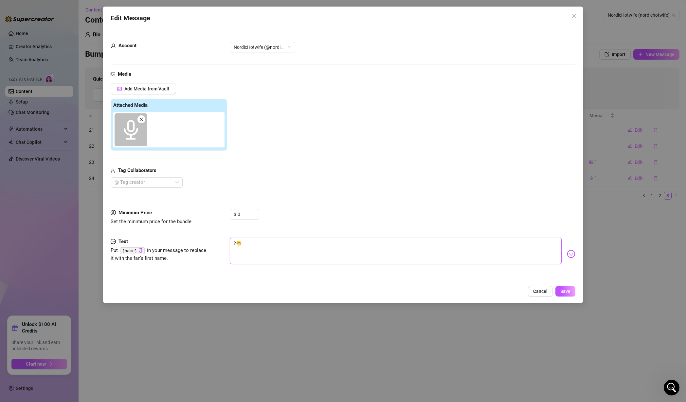
click at [234, 245] on textarea "?🤭" at bounding box center [396, 251] width 332 height 26
paste textarea "{name}"
type textarea "{name}?🤭"
type textarea "{name?🤭"
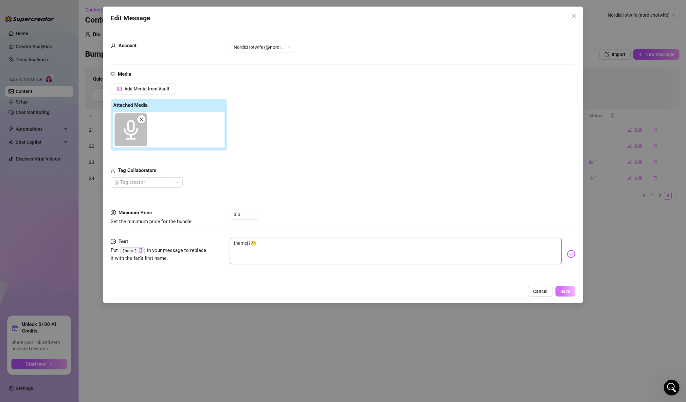
type textarea "{name?🤭"
type textarea "{nam?🤭"
type textarea "{na?🤭"
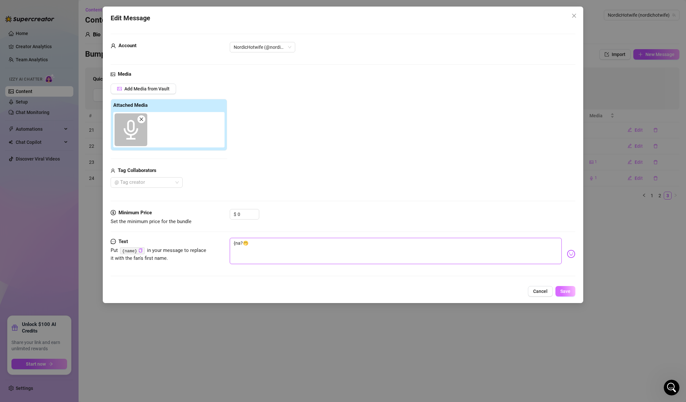
type textarea "{n?🤭"
type textarea "{?🤭"
type textarea "?🤭"
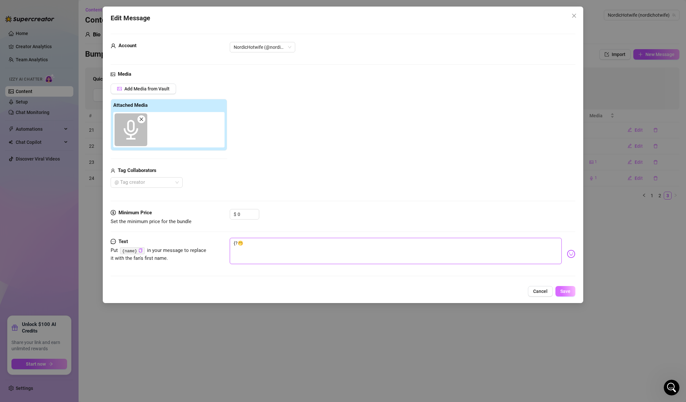
type textarea "?🤭"
click at [568, 290] on span "Save" at bounding box center [566, 291] width 10 height 5
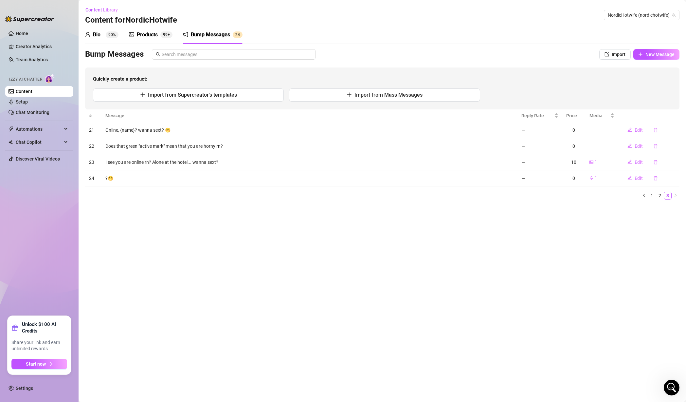
drag, startPoint x: 422, startPoint y: 242, endPoint x: 417, endPoint y: 244, distance: 5.7
click at [417, 244] on main "Content Library Content for NordicHotwife NordicHotwife (nordichotwife) Bio 90%…" at bounding box center [383, 201] width 608 height 402
click at [564, 240] on main "Content Library Content for NordicHotwife NordicHotwife (nordichotwife) Bio 90%…" at bounding box center [383, 201] width 608 height 402
click at [638, 177] on span "Edit" at bounding box center [639, 178] width 8 height 5
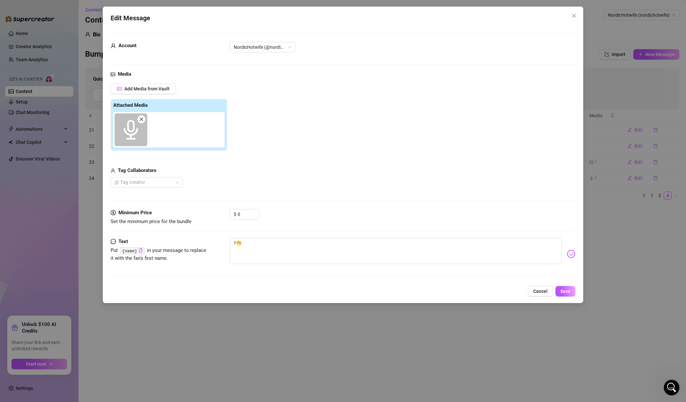
click at [136, 132] on icon "audio" at bounding box center [131, 130] width 14 height 20
click at [153, 89] on span "Add Media from Vault" at bounding box center [146, 88] width 45 height 5
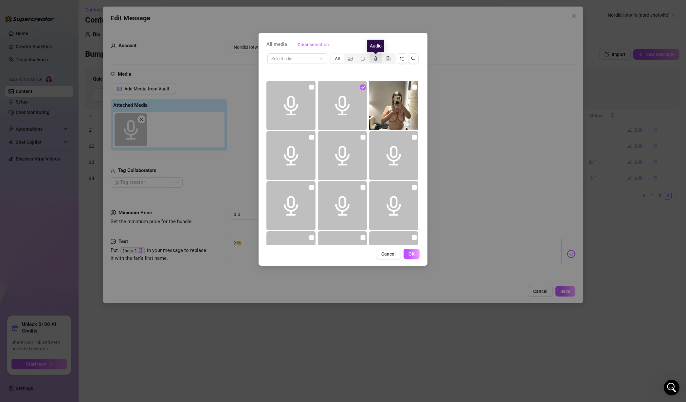
click at [377, 59] on icon "audio" at bounding box center [376, 58] width 5 height 5
click at [371, 55] on input "segmented control" at bounding box center [371, 55] width 0 height 0
click at [480, 129] on div "All media Clear selection Select a list All Cancel OK" at bounding box center [343, 201] width 686 height 402
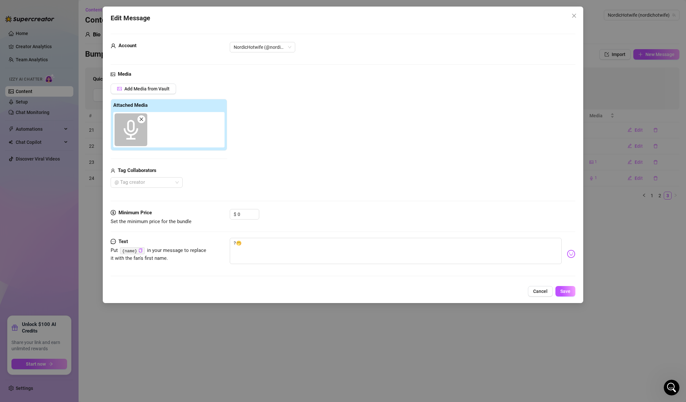
click at [625, 217] on div "Edit Message Account NordicHotwife (@nordichotwife) Media Add Media from Vault …" at bounding box center [343, 201] width 686 height 402
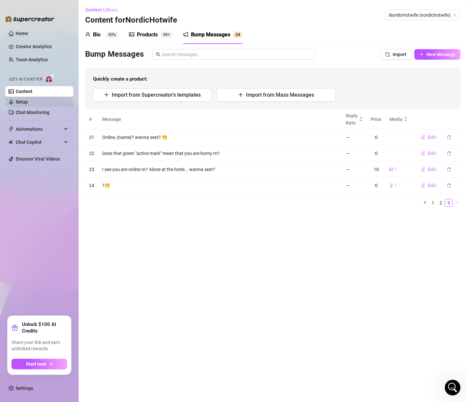
click at [28, 102] on link "Setup" at bounding box center [22, 101] width 12 height 5
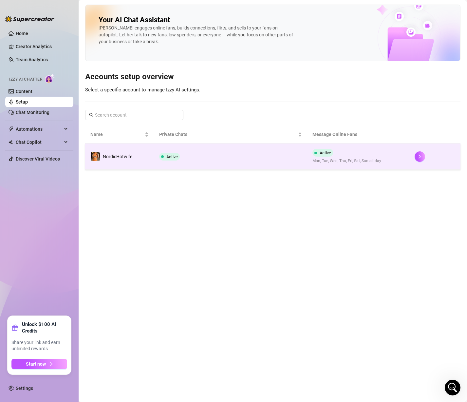
click at [127, 158] on span "NordicHotwife" at bounding box center [117, 156] width 29 height 5
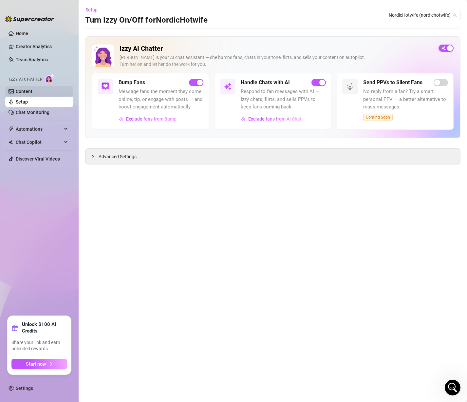
click at [32, 91] on link "Content" at bounding box center [24, 91] width 17 height 5
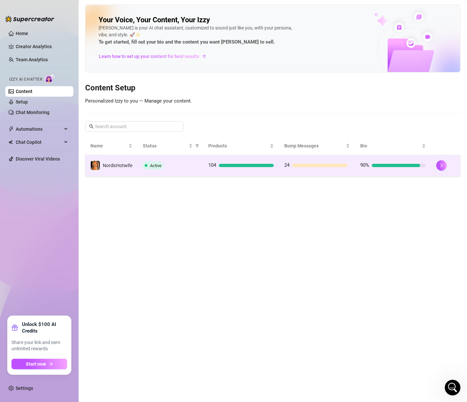
click at [133, 166] on td "NordicHotwife" at bounding box center [111, 165] width 52 height 21
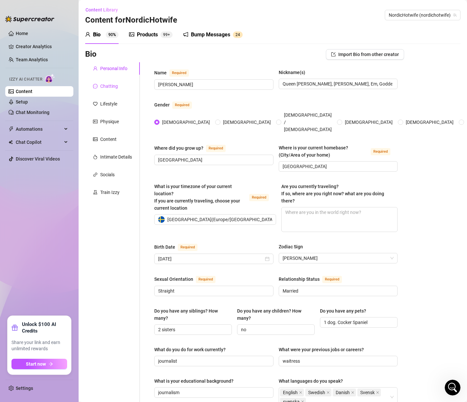
click at [116, 84] on div "Chatting" at bounding box center [109, 86] width 18 height 7
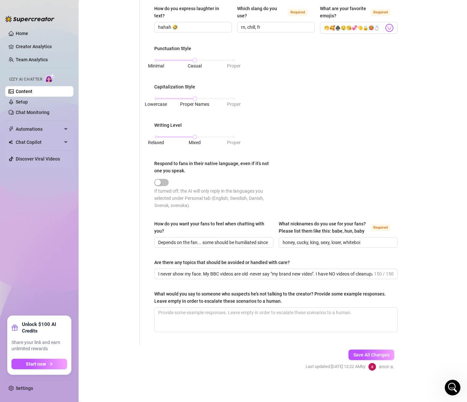
scroll to position [254, 0]
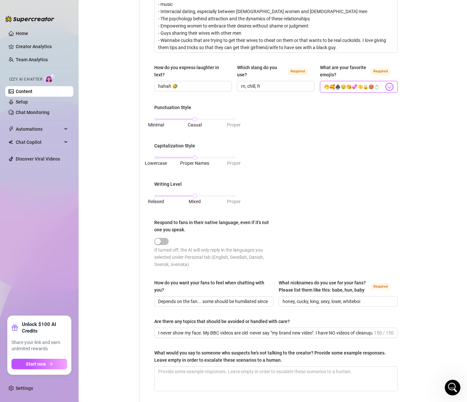
click at [358, 91] on input "🤭🥰♠️🤤😘💞🤏🔒🥵💍" at bounding box center [354, 87] width 60 height 9
click at [347, 91] on input "🤭🥰♠️🤤😘💞🤏🔒🥵💍" at bounding box center [354, 87] width 60 height 9
click at [336, 91] on input "🤭🥰♠️🤤😘💞🤏🔒🥵💍" at bounding box center [354, 87] width 60 height 9
drag, startPoint x: 359, startPoint y: 93, endPoint x: 405, endPoint y: 96, distance: 46.2
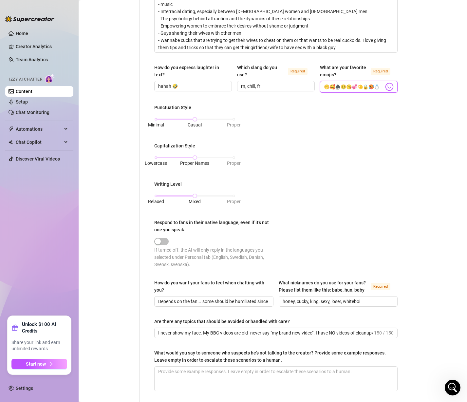
click at [405, 96] on div "Bio Import Bio from other creator Personal Info Chatting Lifestyle Physique Con…" at bounding box center [272, 118] width 375 height 646
click at [362, 91] on input "🤭🥰♠️🤤😘💞🤏🔒🥵💍" at bounding box center [354, 87] width 60 height 9
click at [356, 117] on div "Punctuation Style Minimal Casual Proper Capitalization Style Lowercase Proper N…" at bounding box center [275, 189] width 243 height 170
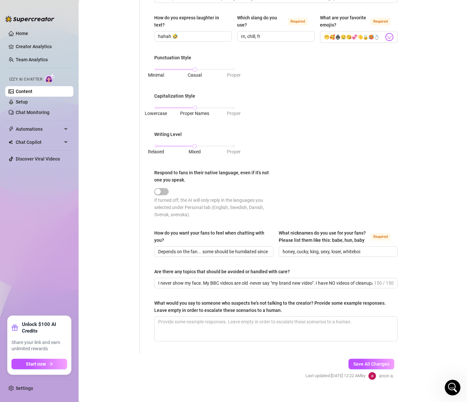
scroll to position [320, 0]
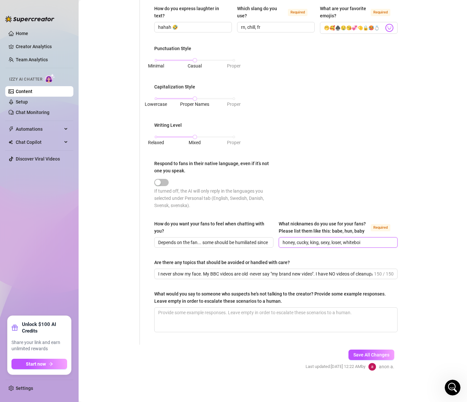
click at [313, 243] on input "honey, cucky, king, sexy, loser, whiteboi" at bounding box center [338, 242] width 110 height 7
click at [336, 250] on div "How do you want your fans to feel when chatting with you? Depends on the fan...…" at bounding box center [275, 236] width 243 height 33
drag, startPoint x: 329, startPoint y: 243, endPoint x: 383, endPoint y: 248, distance: 53.6
click at [383, 248] on div "How do you want your fans to feel when chatting with you? Depends on the fan...…" at bounding box center [275, 236] width 243 height 33
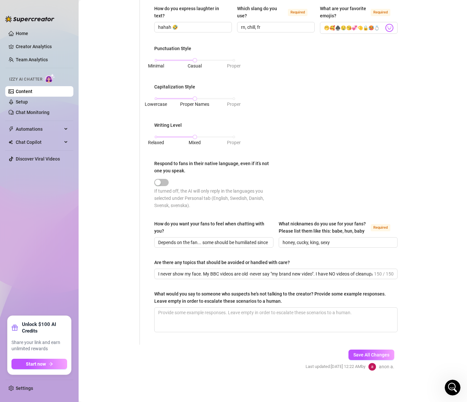
click at [352, 252] on div "How do you want your fans to feel when chatting with you? Depends on the fan...…" at bounding box center [275, 236] width 243 height 33
click at [309, 250] on div "How do you want your fans to feel when chatting with you? Depends on the fan...…" at bounding box center [275, 236] width 243 height 33
click at [305, 243] on input "honey, cucky, king, sexy" at bounding box center [338, 242] width 110 height 7
click at [326, 256] on div "What is your persona type? [PERSON_NAME] defines the distinct image and persona…" at bounding box center [275, 46] width 243 height 583
click at [359, 355] on span "Save All Changes" at bounding box center [371, 354] width 36 height 5
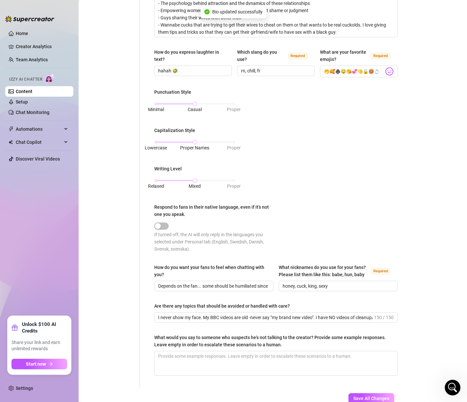
scroll to position [254, 0]
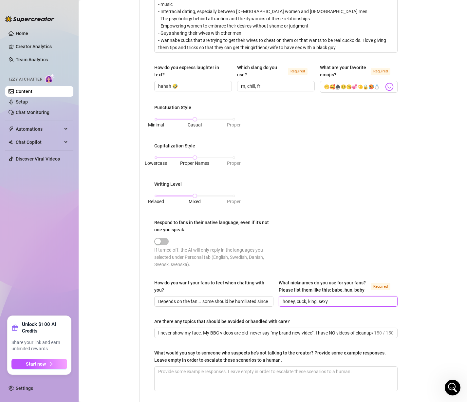
click at [323, 305] on input "honey, cuck, king, sexy" at bounding box center [338, 301] width 110 height 7
click at [310, 305] on input "honey, cuck, king, sexy" at bounding box center [338, 301] width 110 height 7
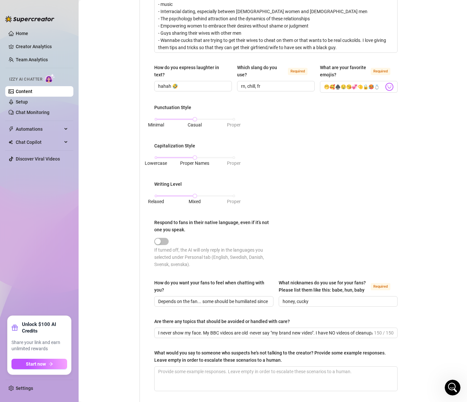
click at [343, 262] on div "Punctuation Style Minimal Casual Proper Capitalization Style Lowercase Proper N…" at bounding box center [275, 189] width 243 height 170
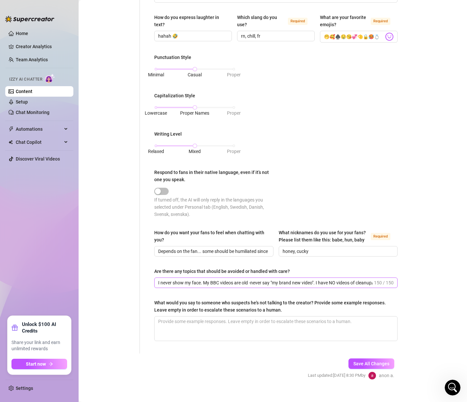
scroll to position [320, 0]
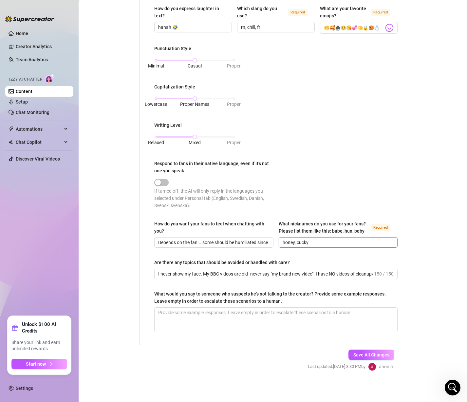
click at [340, 241] on input "honey, cucky" at bounding box center [338, 242] width 110 height 7
click at [324, 241] on input "honey, cucky" at bounding box center [338, 242] width 110 height 7
click at [344, 242] on input "honey, cucky, darling" at bounding box center [338, 242] width 110 height 7
click at [338, 240] on input "honey, cucky, darling" at bounding box center [338, 242] width 110 height 7
click at [366, 353] on span "Save All Changes" at bounding box center [371, 354] width 36 height 5
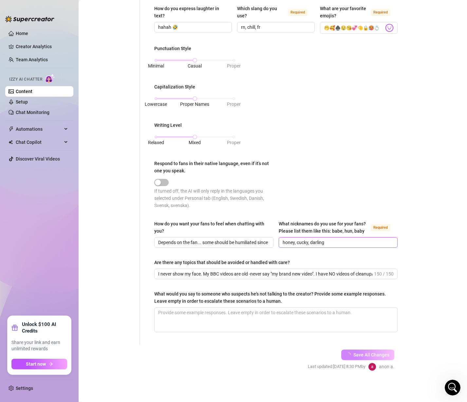
click at [329, 240] on input "honey, cucky, darling" at bounding box center [338, 242] width 110 height 7
type input "honey, cucky, darling, hon"
click at [358, 352] on span "Save All Changes" at bounding box center [371, 354] width 36 height 5
